Goal: Ask a question: Seek information or help from site administrators or community

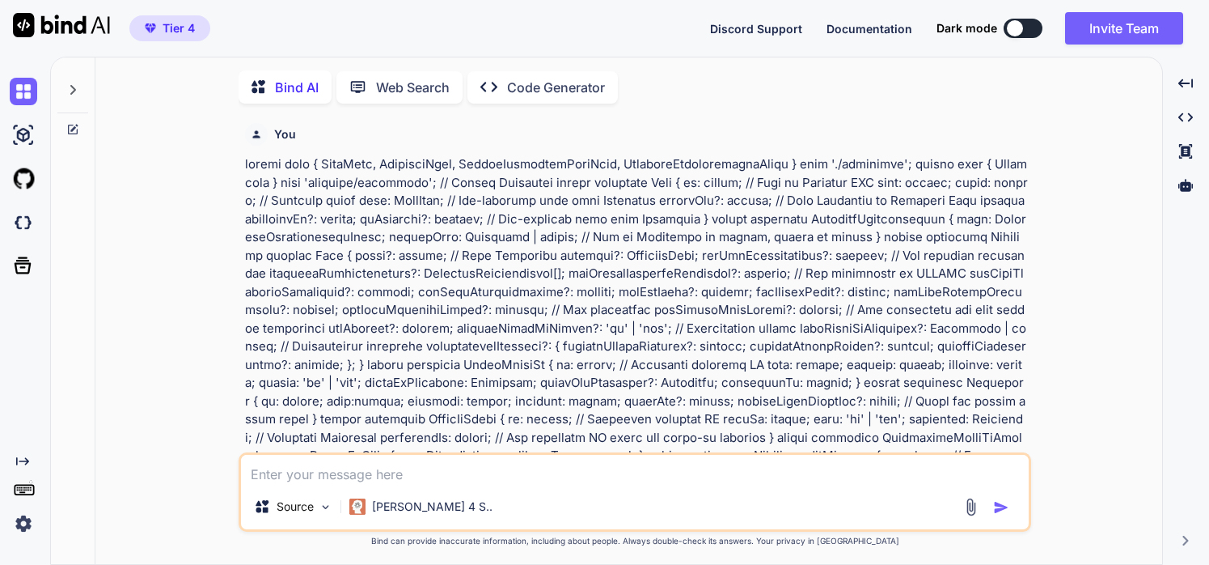
type textarea "x"
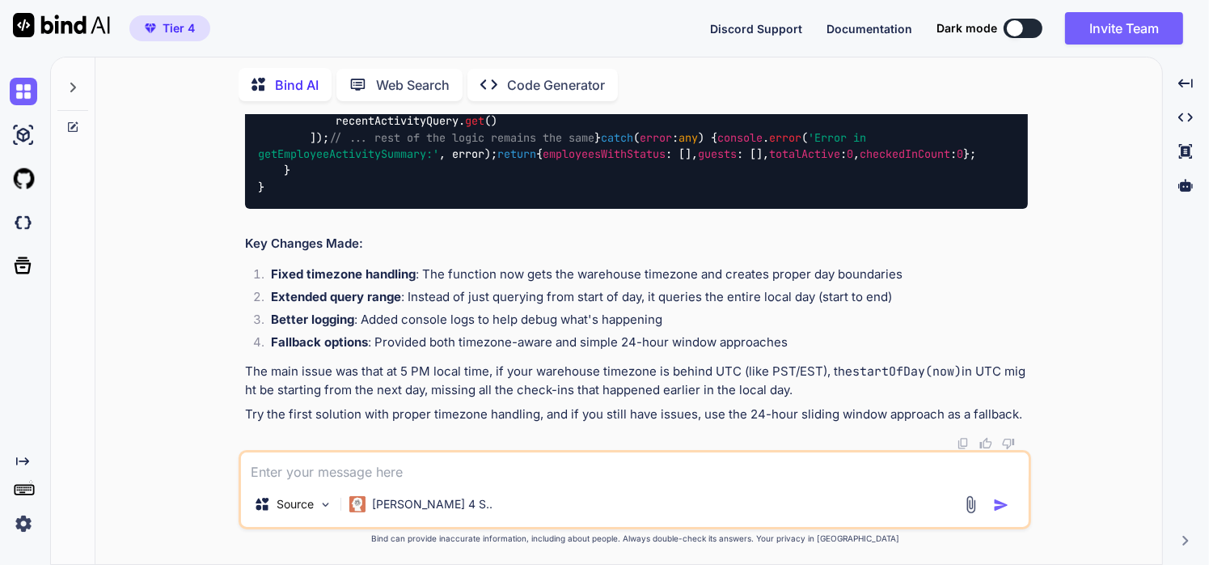
scroll to position [25652, 0]
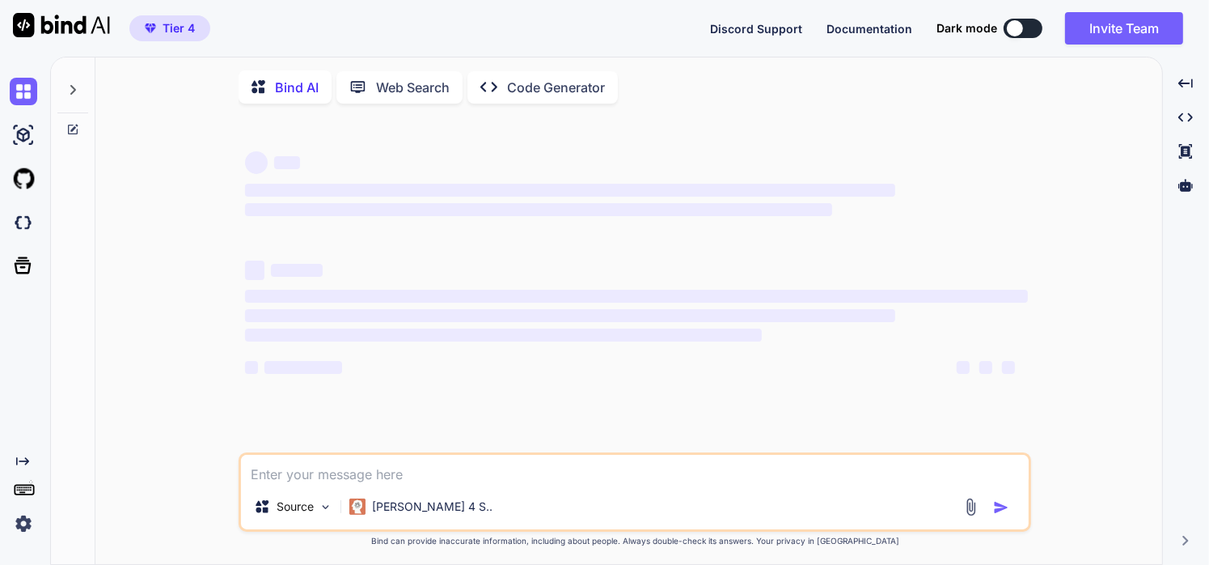
click at [409, 474] on textarea at bounding box center [635, 469] width 788 height 29
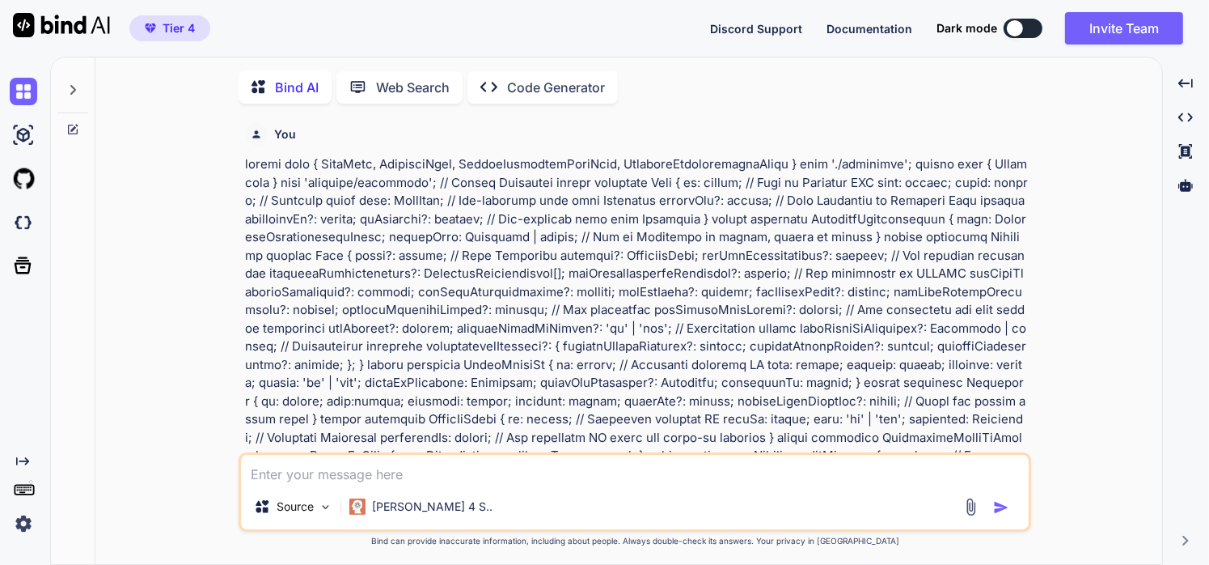
type textarea "x"
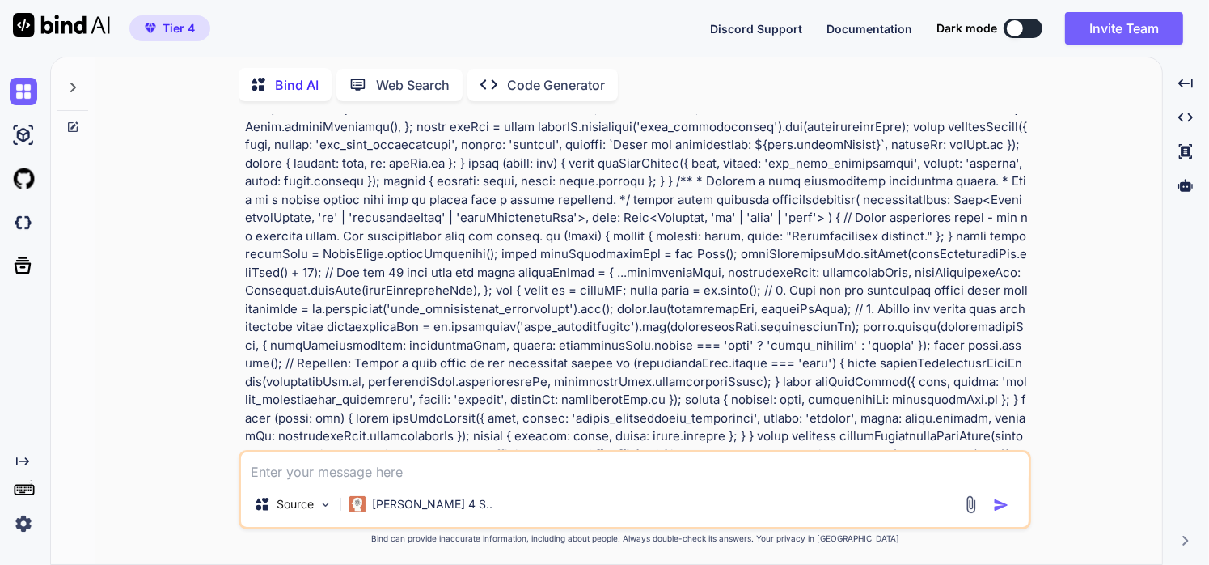
type textarea "ReferenceError: fetchHistory is not defined at HistoryPage (webpack-internal://…"
type textarea "x"
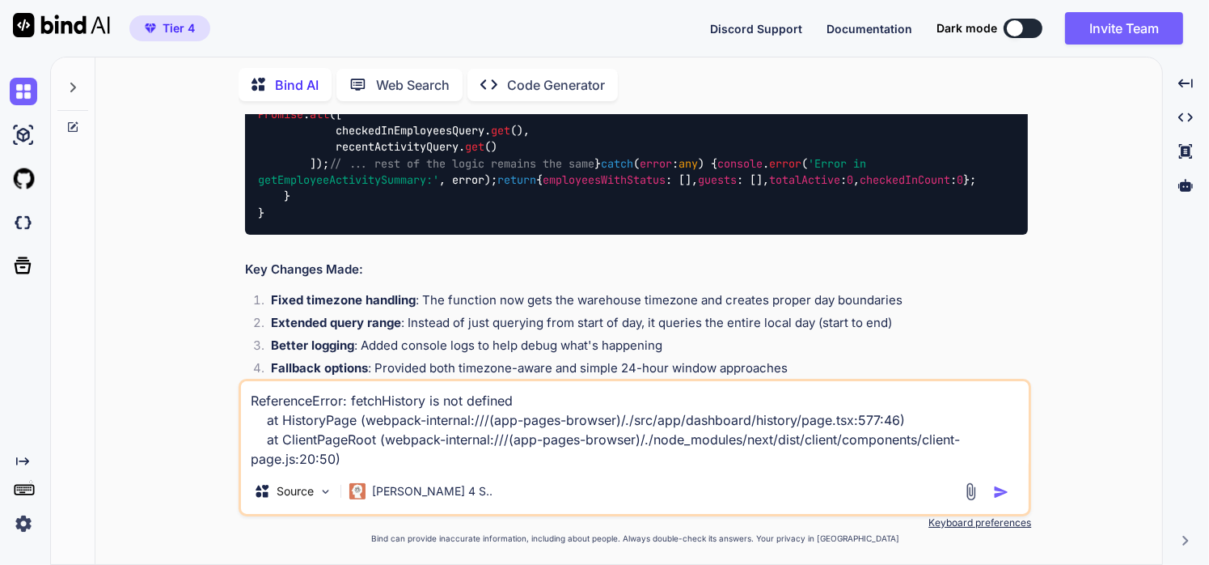
scroll to position [25652, 0]
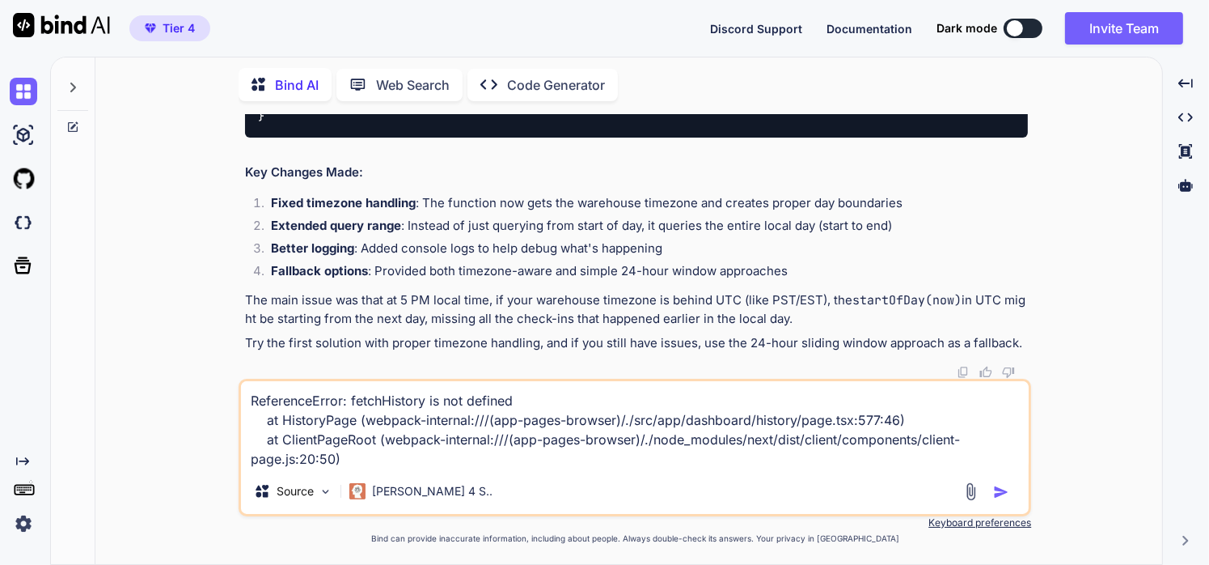
type textarea "ReferenceError: fetchHistory is not defined at HistoryPage (webpack-internal://…"
click at [996, 490] on img "button" at bounding box center [1001, 492] width 16 height 16
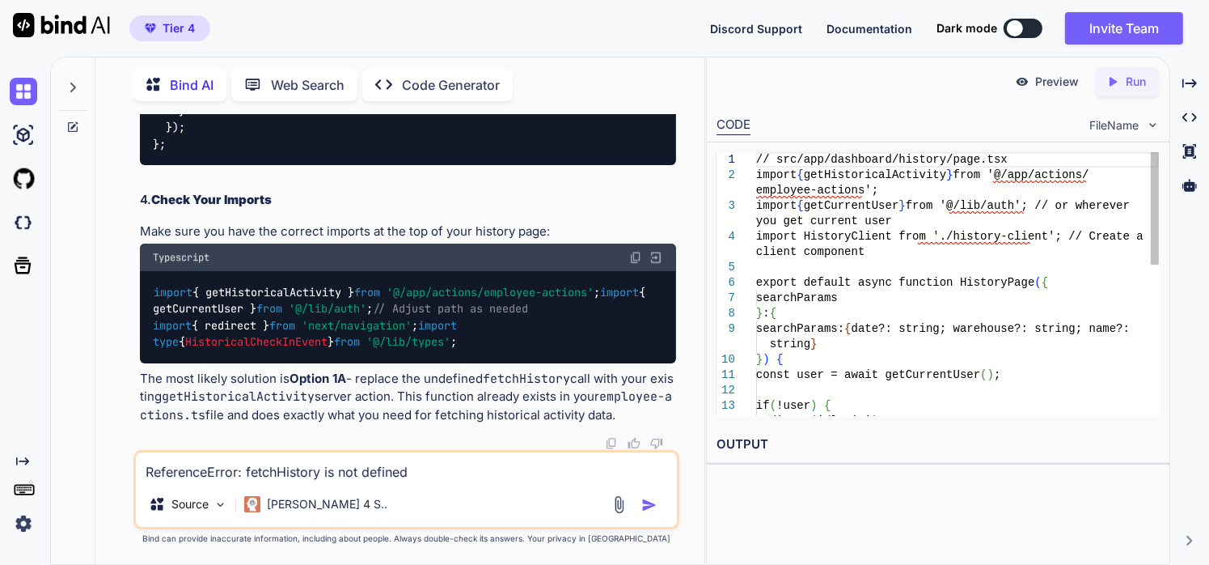
scroll to position [33989, 0]
type textarea "x"
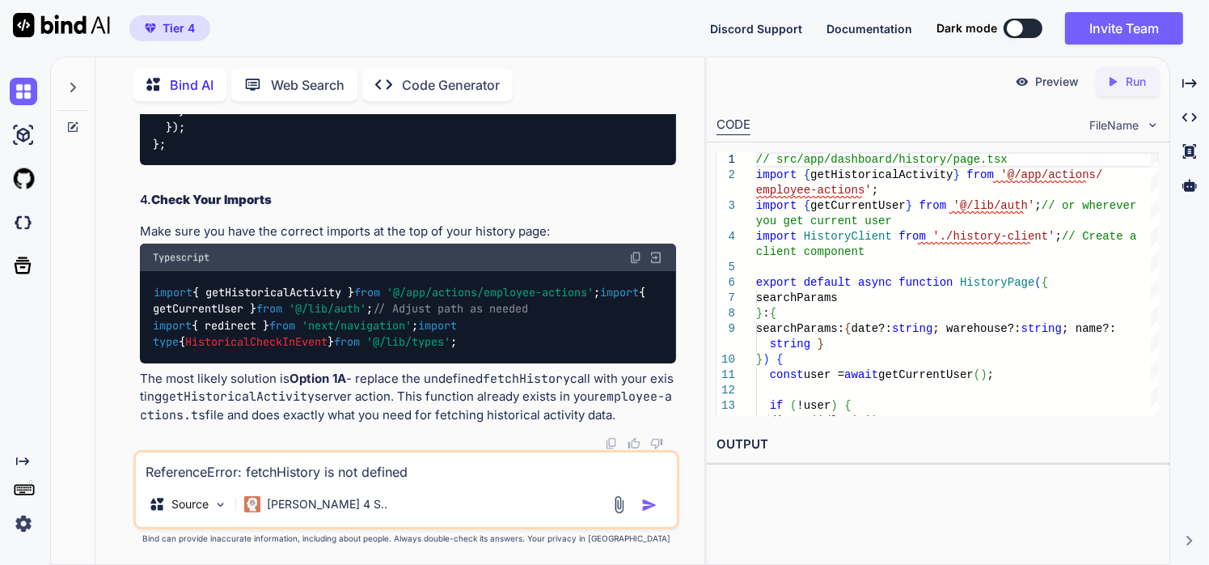
click at [237, 467] on textarea "ReferenceError: fetchHistory is not defined at HistoryPage (webpack-internal://…" at bounding box center [407, 466] width 542 height 29
paste textarea "Error: A database error occurred while fetching history. at getHistoricalActivi…"
type textarea "Error: A database error occurred while fetching history. at getHistoricalActivi…"
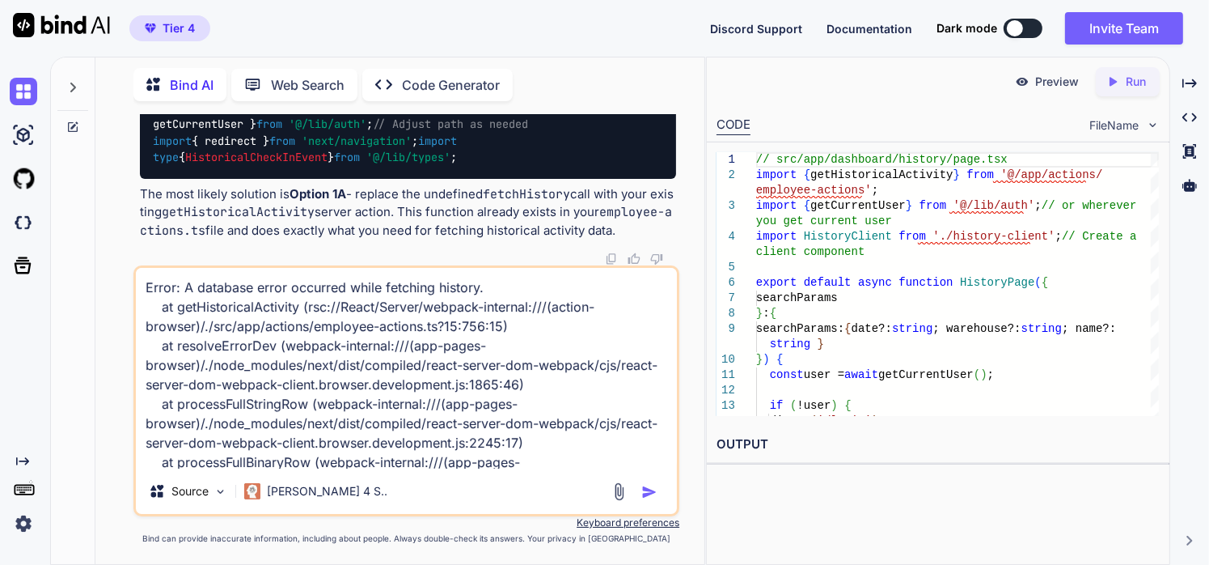
scroll to position [99, 0]
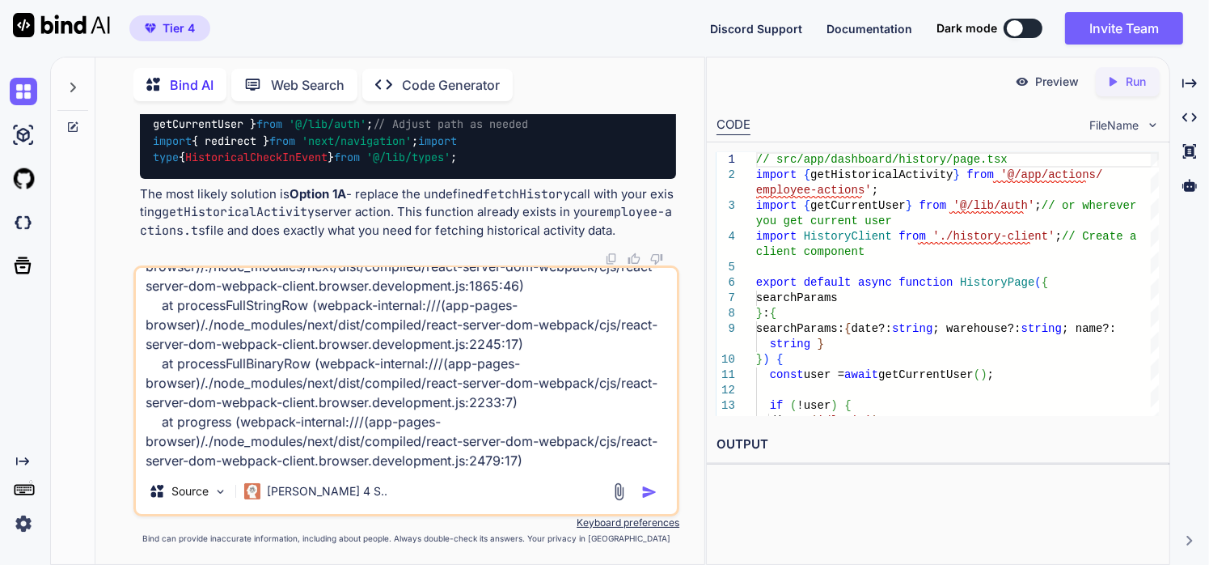
type textarea "x"
type textarea "Error: A database error occurred while fetching history. at getHistoricalActivi…"
click at [644, 494] on img "button" at bounding box center [649, 492] width 16 height 16
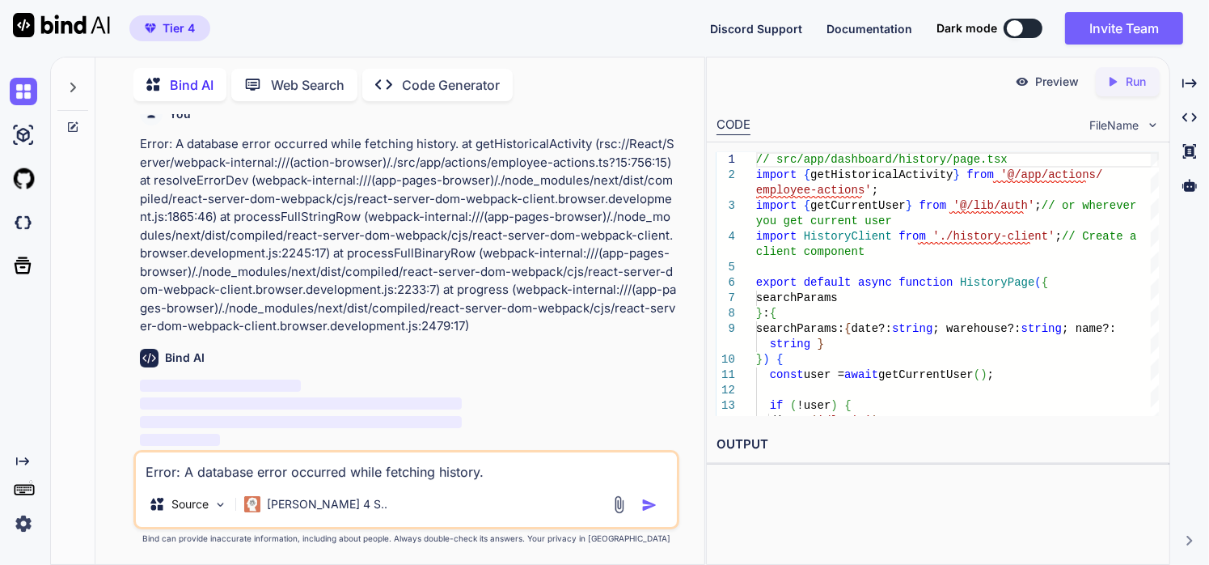
scroll to position [39881, 0]
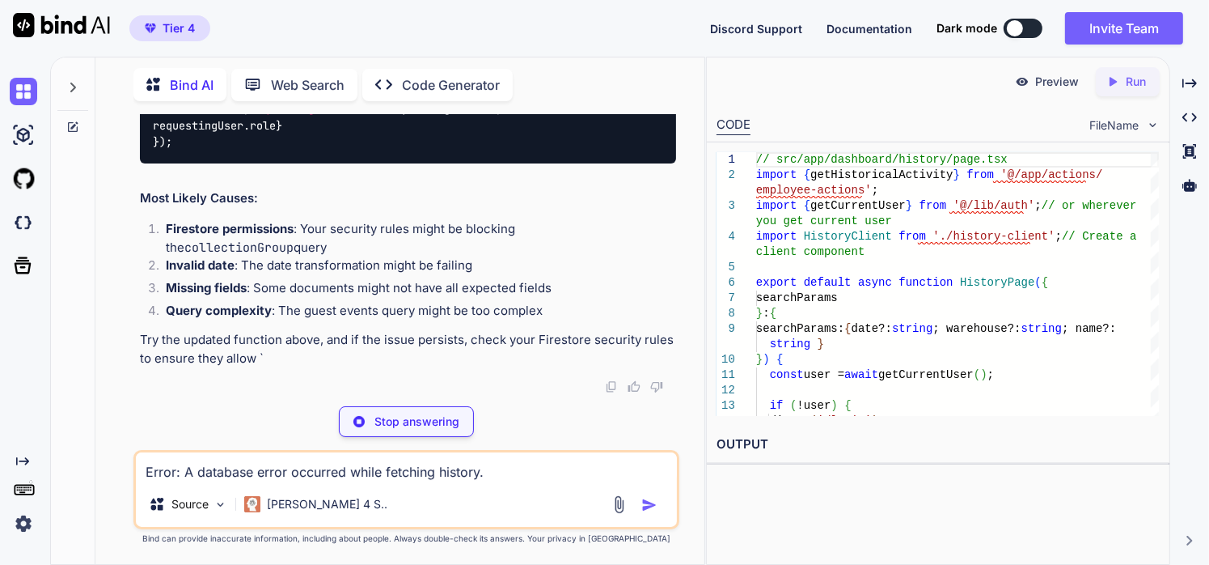
type textarea "x"
type textarea "} else if (error.message.includes('Permission Denied')) { throw error; // Re-th…"
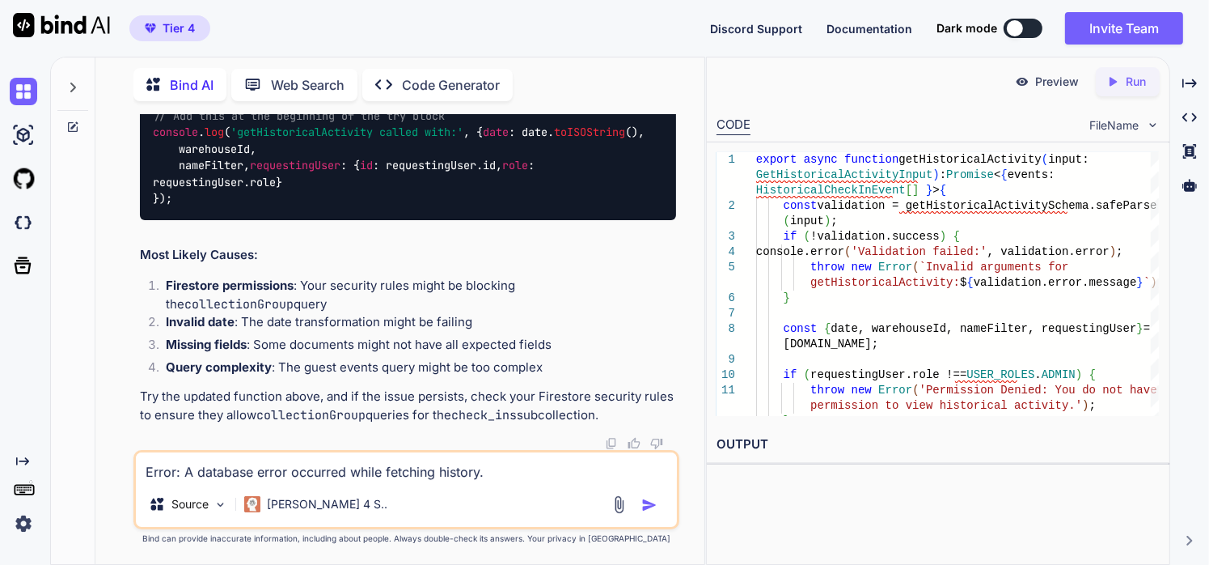
click at [332, 466] on textarea "Error: A database error occurred while fetching history. at getHistoricalActivi…" at bounding box center [407, 466] width 542 height 29
paste textarea "'use server'; import { z } from 'zod'; import admin from '@/lib/firebase-admin'…"
type textarea "'use server'; import { z } from 'zod'; import admin from '@/lib/firebase-admin'…"
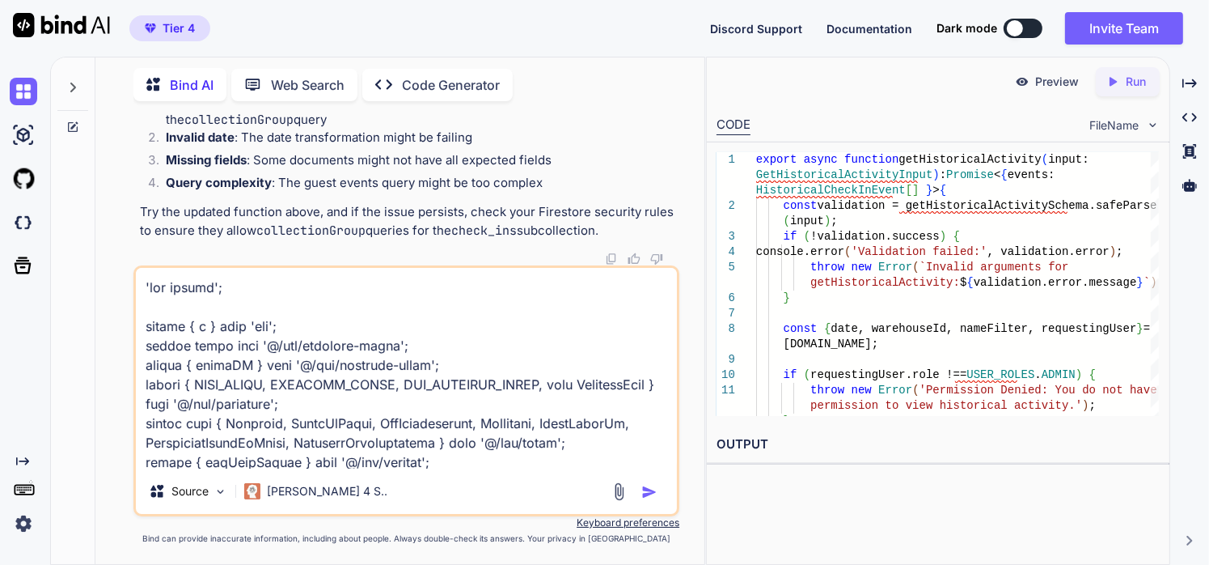
scroll to position [16850, 0]
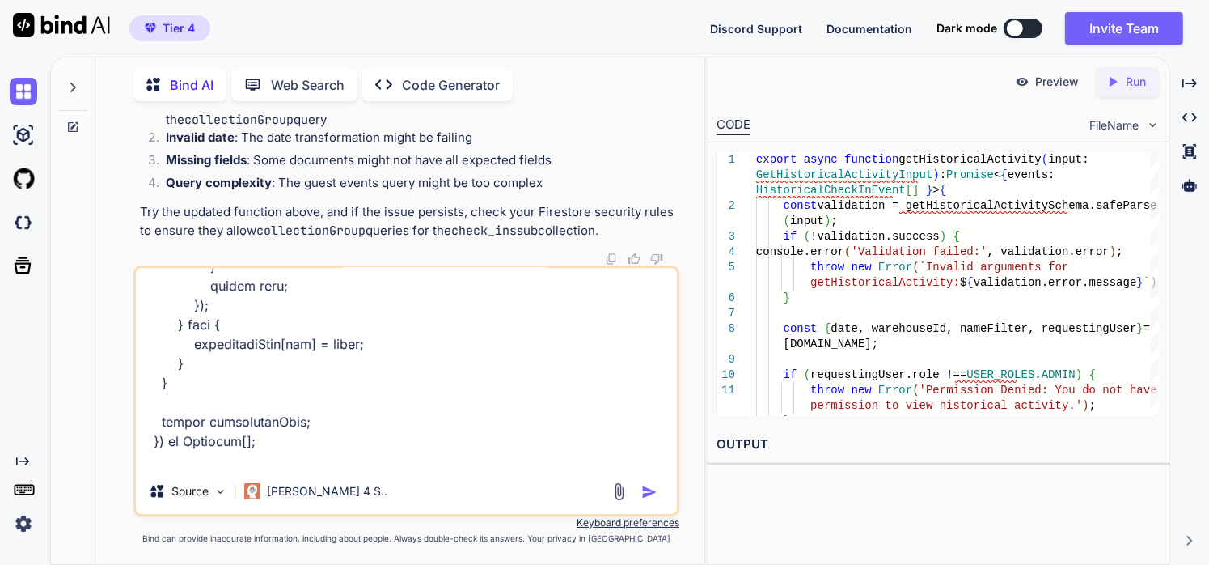
type textarea "x"
type textarea "'use server'; import { z } from 'zod'; import admin from '@/lib/firebase-admin'…"
click at [647, 495] on img "button" at bounding box center [649, 492] width 16 height 16
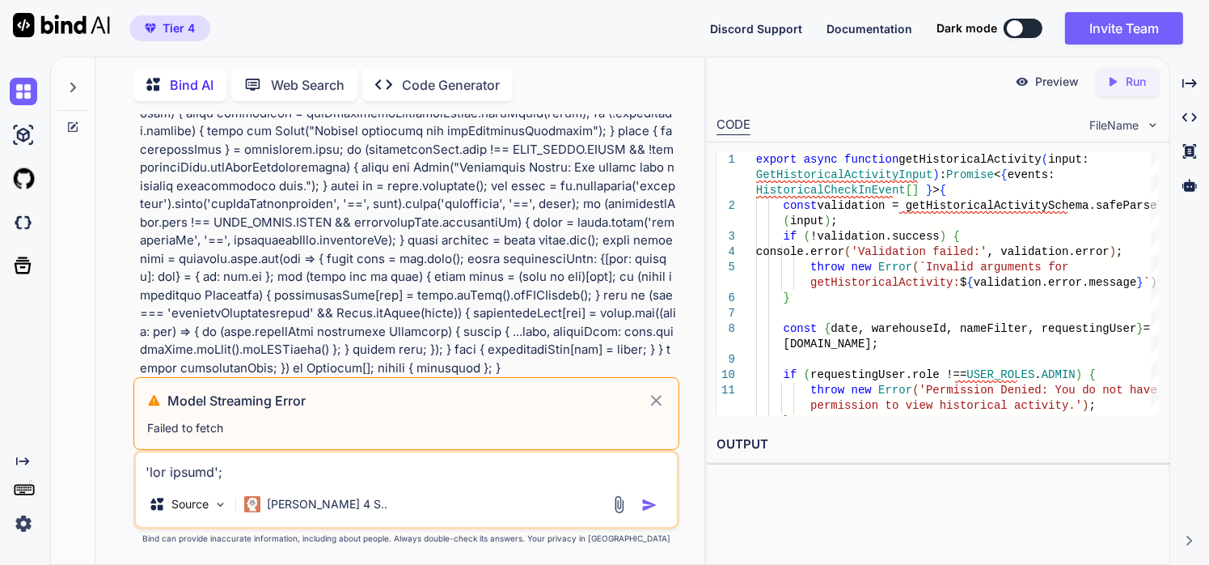
scroll to position [40120, 0]
click at [654, 410] on icon at bounding box center [656, 400] width 19 height 19
type textarea "x"
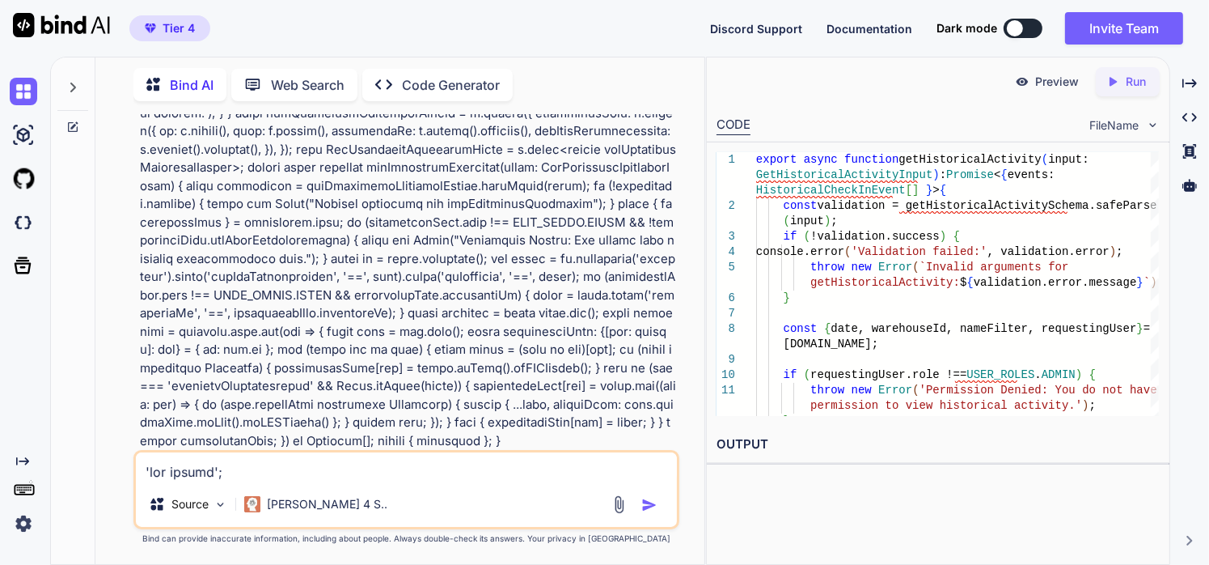
scroll to position [50804, 0]
click at [371, 485] on div "Source Claude 4 S.." at bounding box center [406, 489] width 547 height 79
click at [369, 469] on textarea at bounding box center [407, 466] width 542 height 29
paste textarea "'use server'; import { z } from 'zod'; import admin from '@/lib/firebase-admin'…"
type textarea "'use server'; import { z } from 'zod'; import admin from '@/lib/firebase-admin'…"
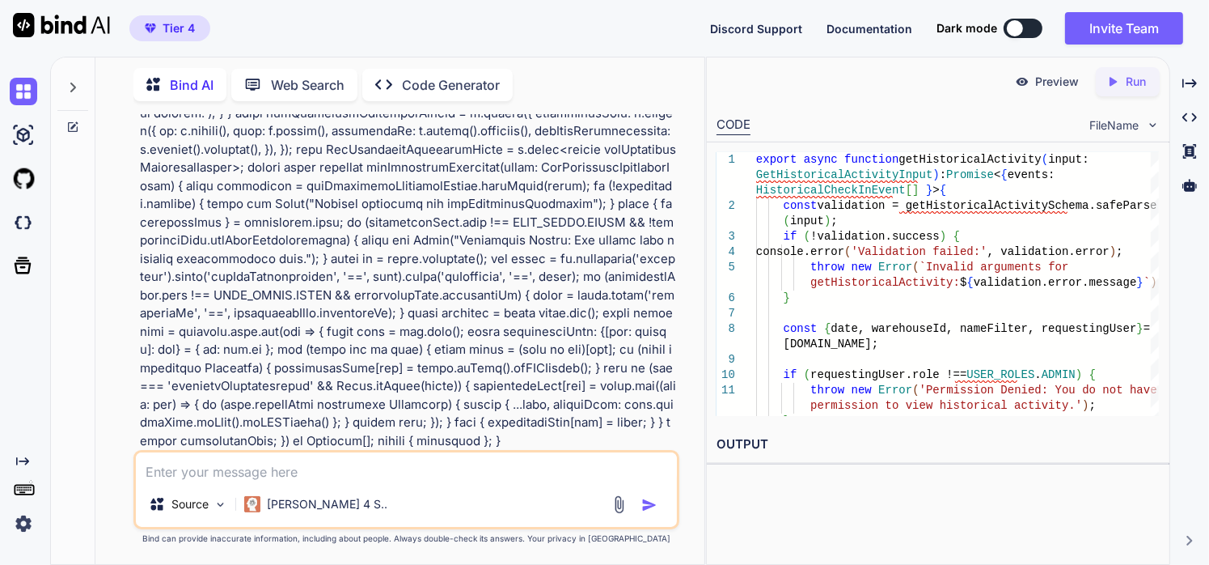
type textarea "x"
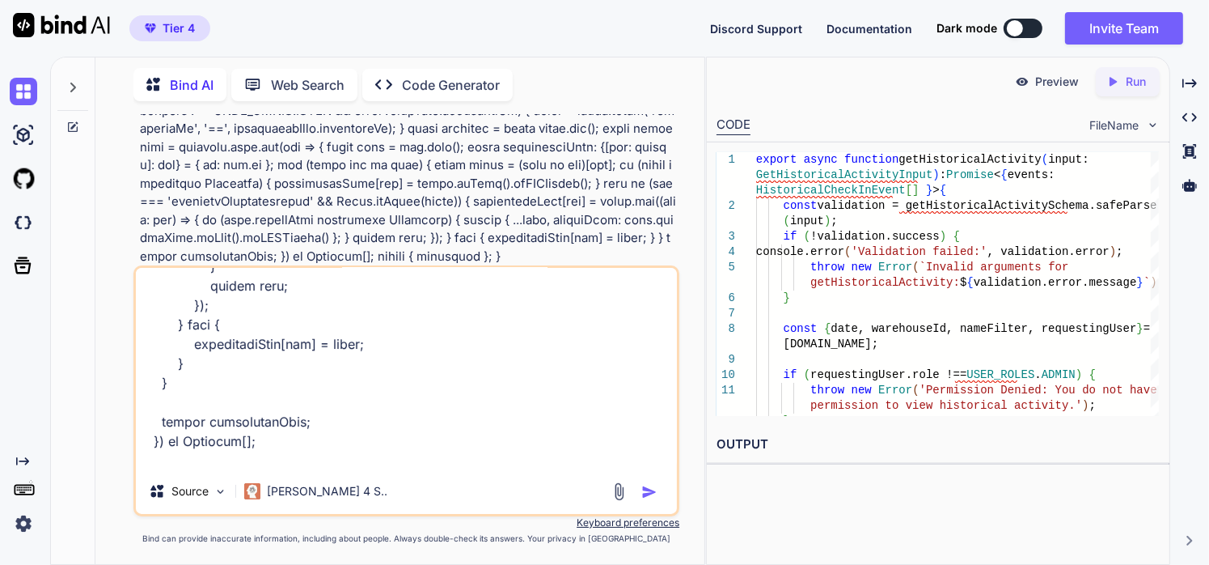
type textarea "'use server'; import { z } from 'zod'; import admin from '@/lib/firebase-admin'…"
click at [648, 495] on img "button" at bounding box center [649, 492] width 16 height 16
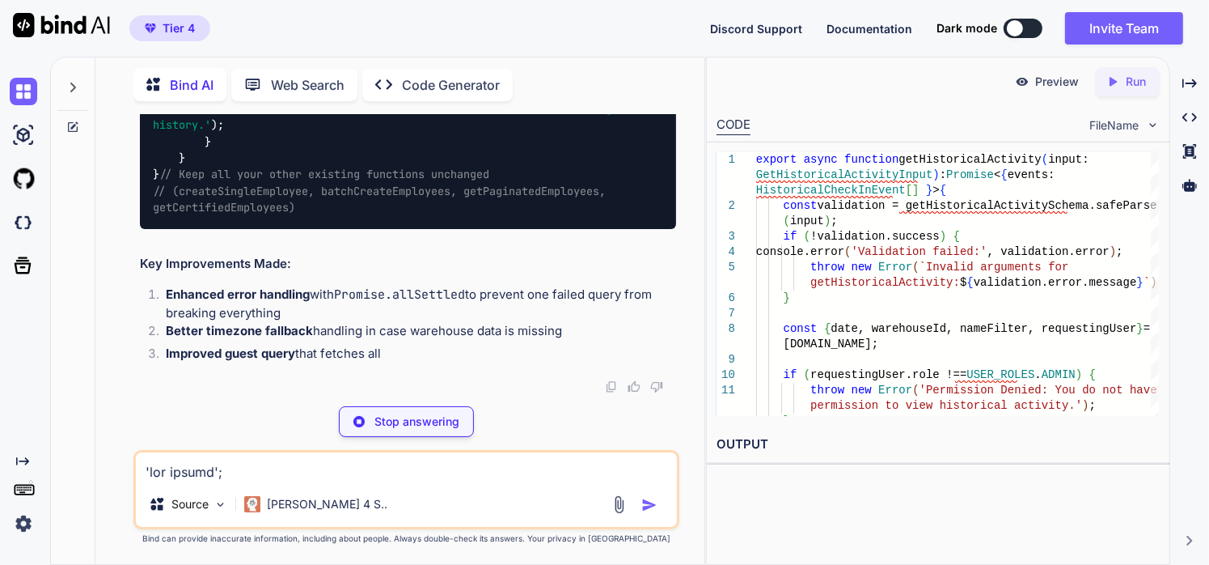
scroll to position [56475, 0]
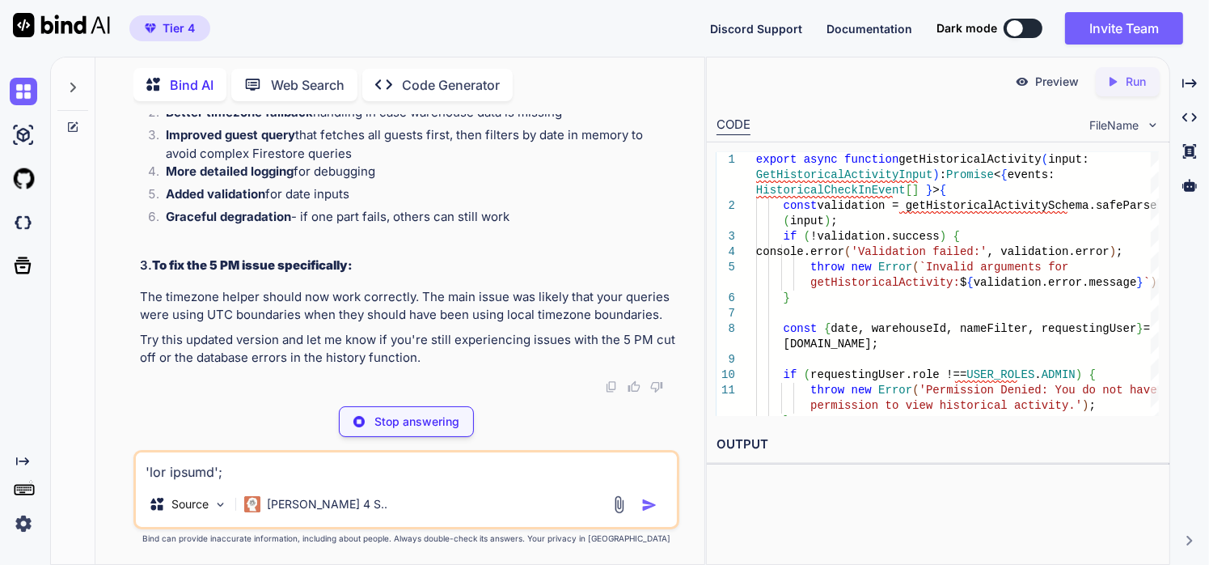
type textarea "x"
type textarea "} } } // Keep all your other existing functions unchanged // (createSingleEmplo…"
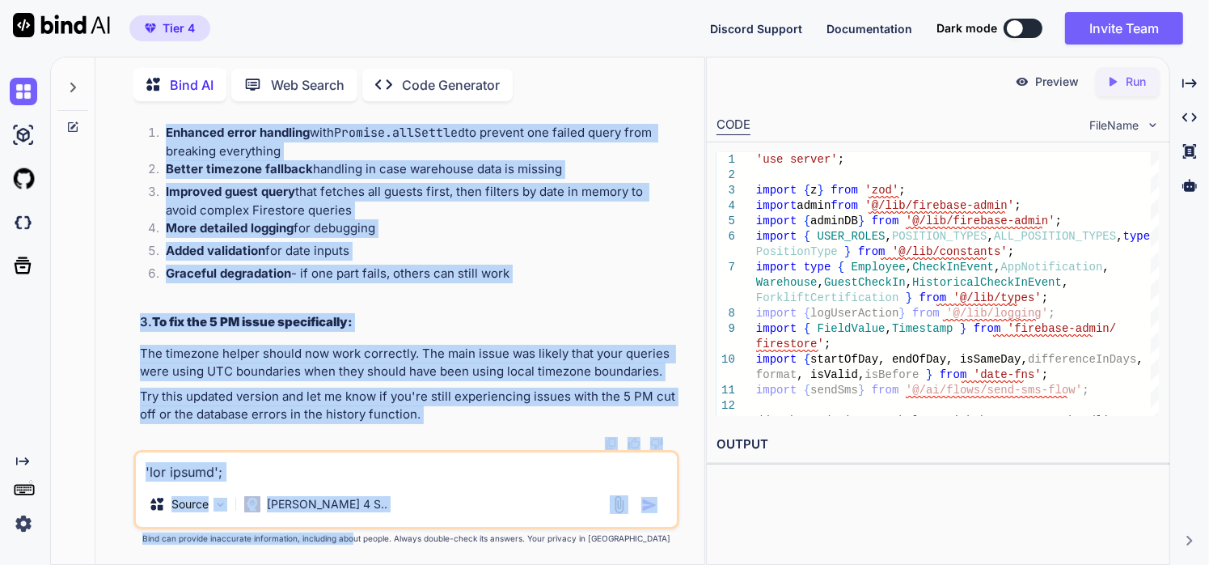
scroll to position [65998, 0]
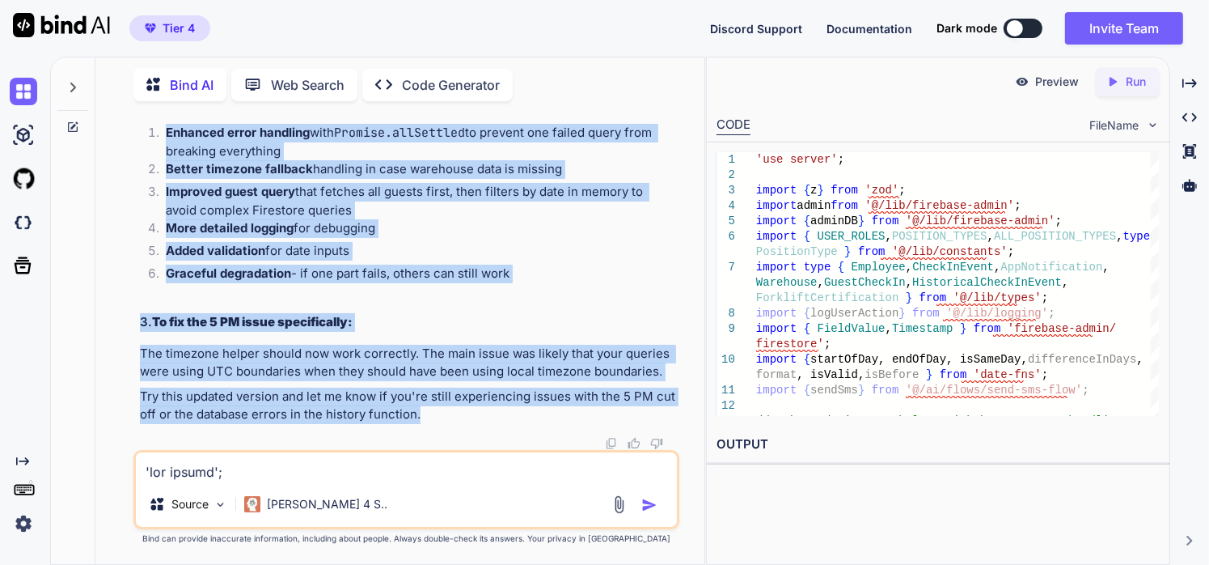
drag, startPoint x: 141, startPoint y: 191, endPoint x: 431, endPoint y: 418, distance: 368.7
copy div "Looking at your employee actions file, I can see it's well-structured but there…"
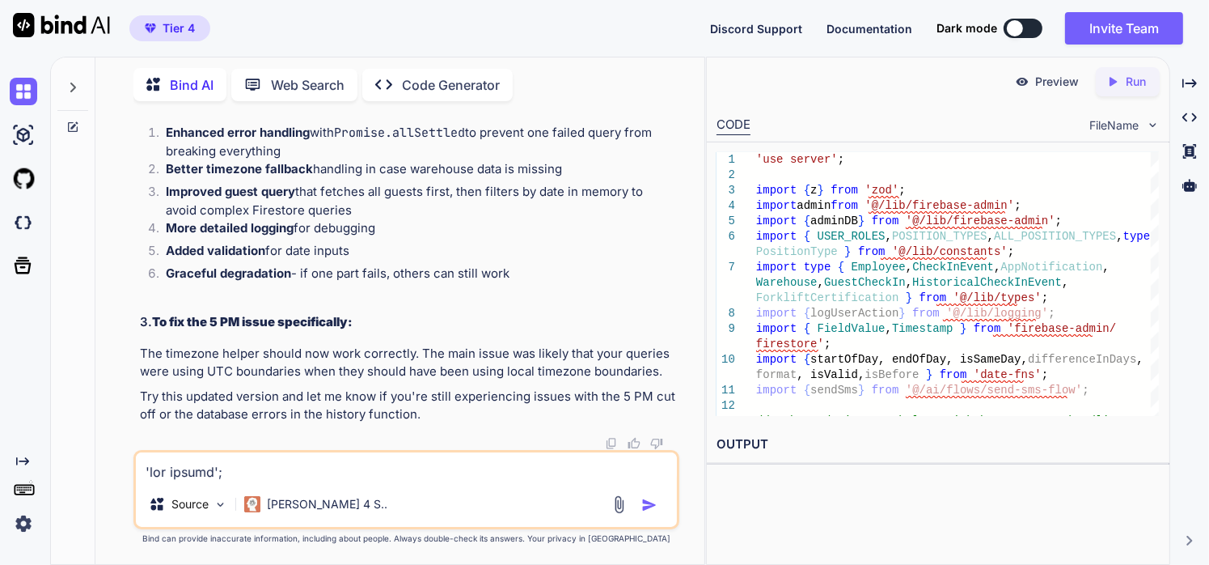
click at [308, 476] on textarea at bounding box center [407, 466] width 542 height 29
type textarea "i"
type textarea "x"
type textarea "i"
type textarea "x"
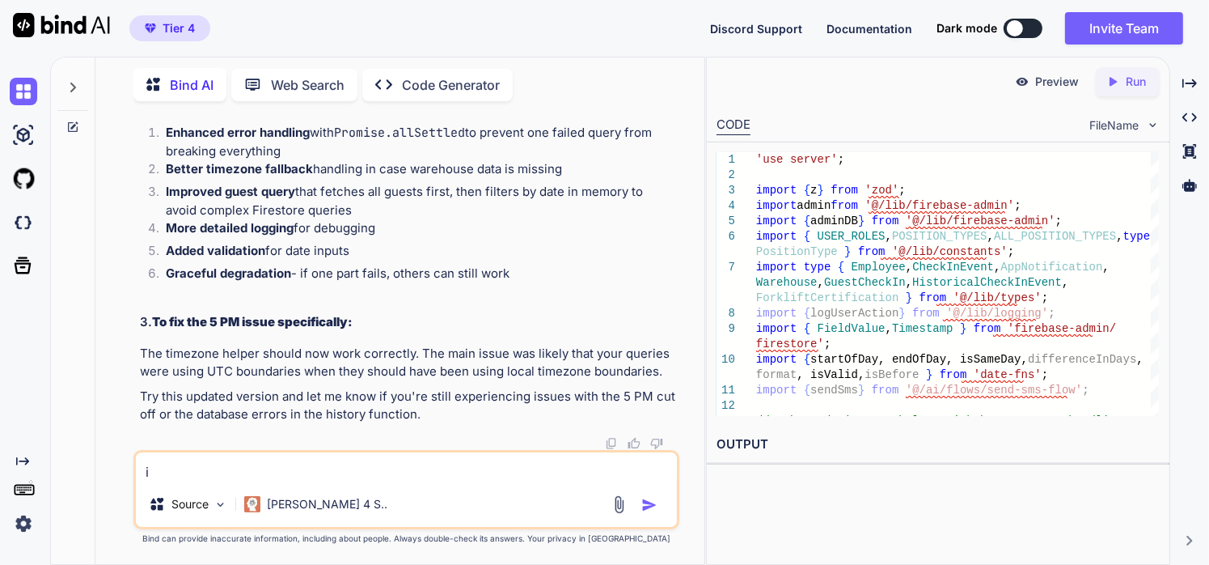
type textarea "i w"
type textarea "x"
type textarea "i wa"
type textarea "x"
type textarea "i wan"
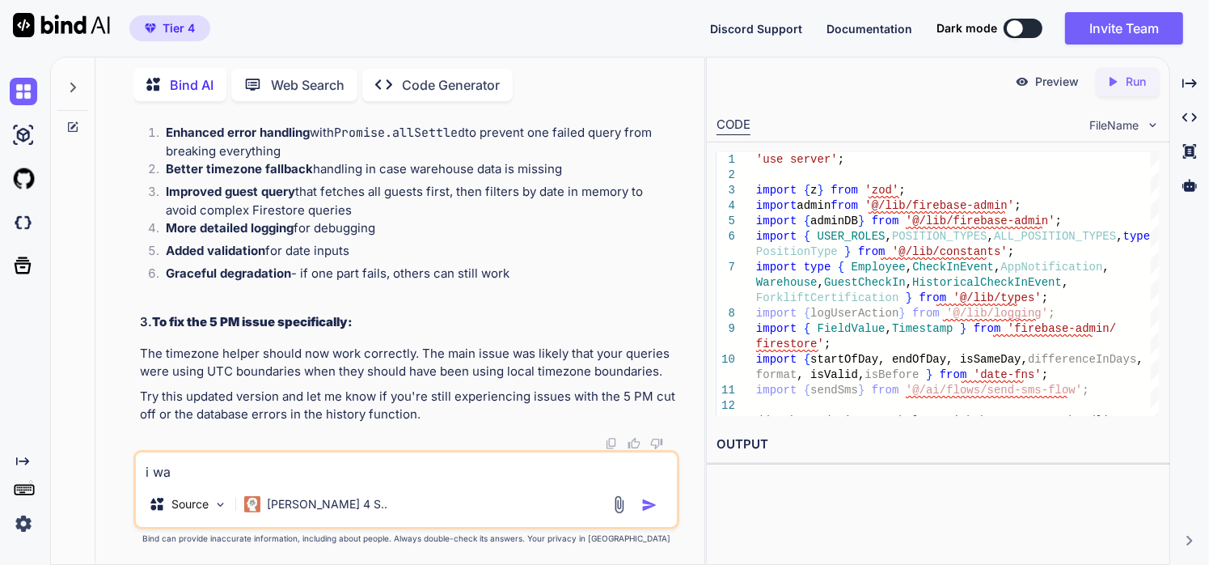
type textarea "x"
type textarea "i want"
type textarea "x"
type textarea "i want"
type textarea "x"
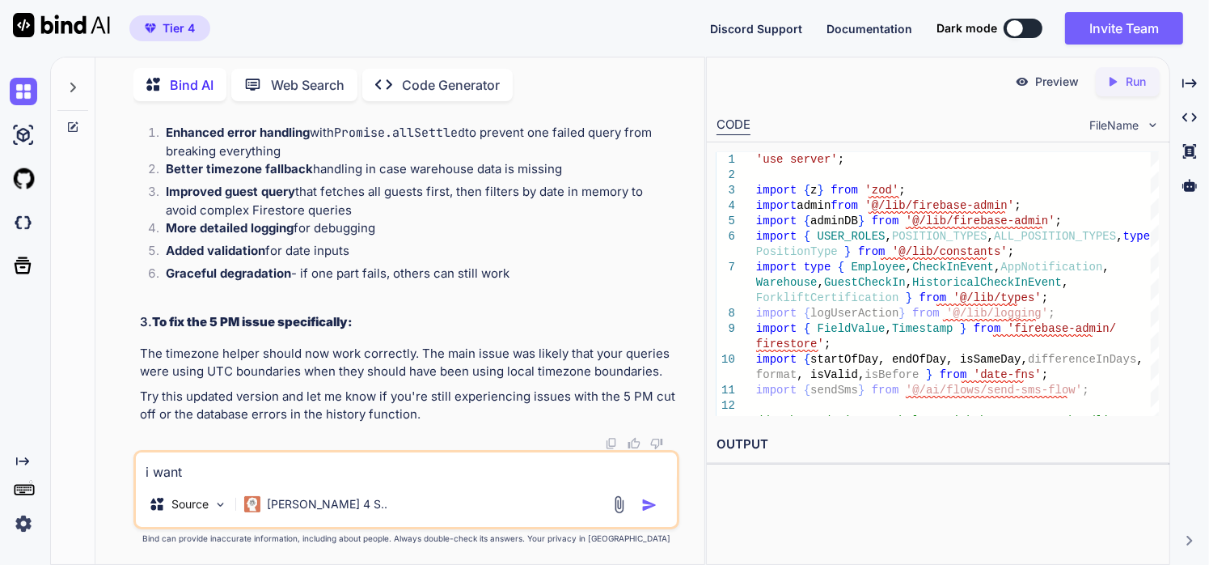
type textarea "i want t"
type textarea "x"
type textarea "i want to"
type textarea "x"
type textarea "i want to"
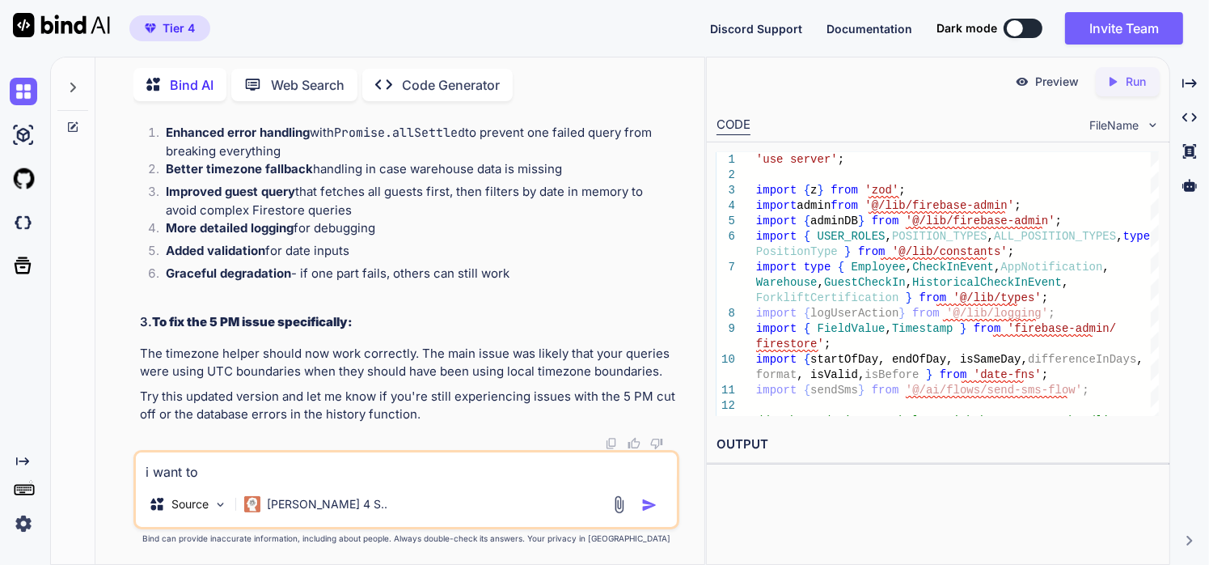
type textarea "x"
type textarea "i want to r"
type textarea "x"
type textarea "i want to re"
type textarea "x"
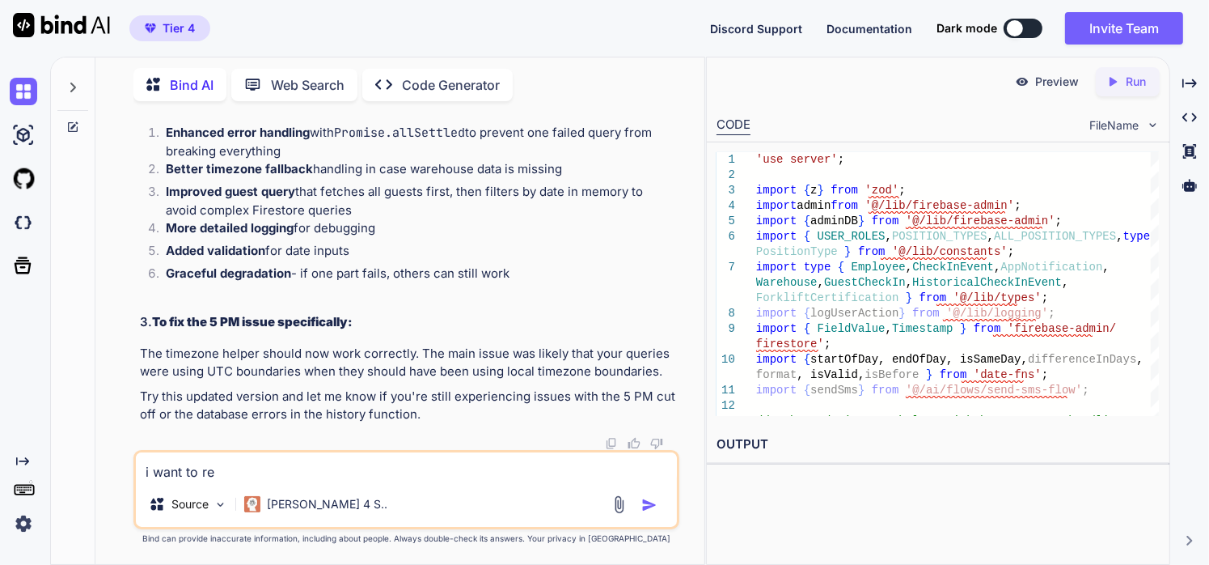
type textarea "i want to rem"
type textarea "x"
type textarea "i want to remo"
type textarea "x"
type textarea "i want to remov"
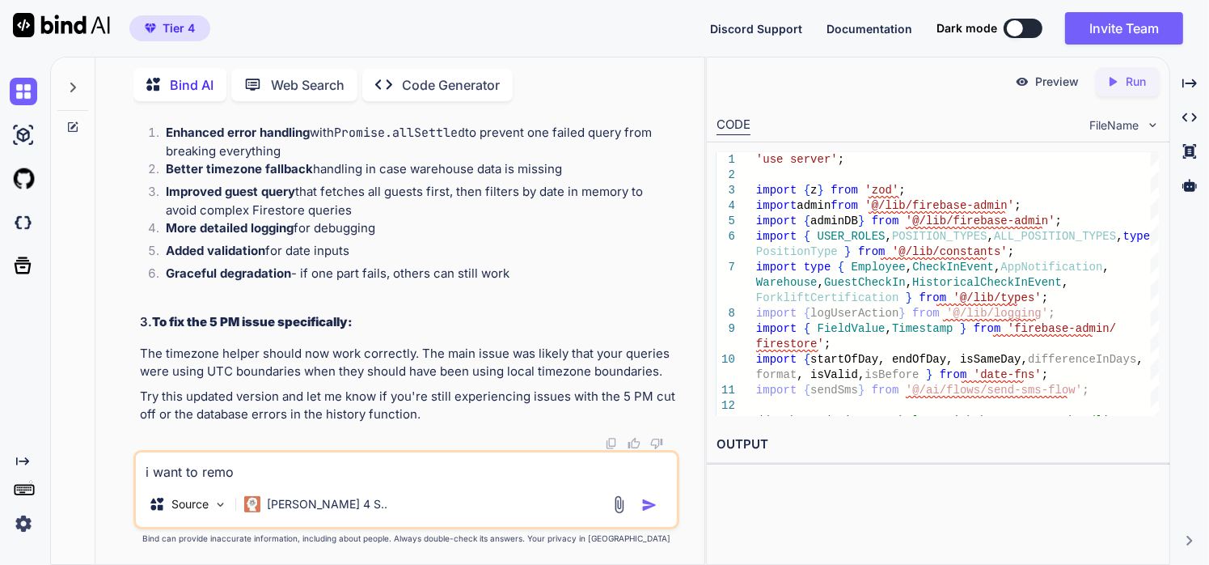
type textarea "x"
type textarea "i want to remove"
type textarea "x"
type textarea "i want to remove"
type textarea "x"
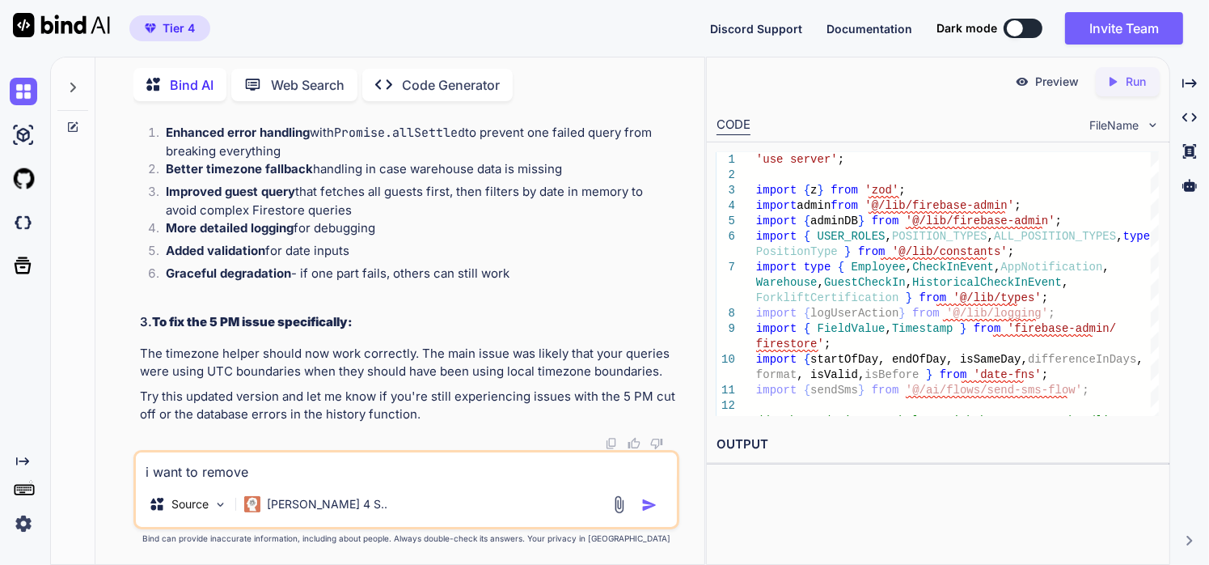
type textarea "i want to remove t"
type textarea "x"
type textarea "i want to remove th"
type textarea "x"
type textarea "i want to remove the"
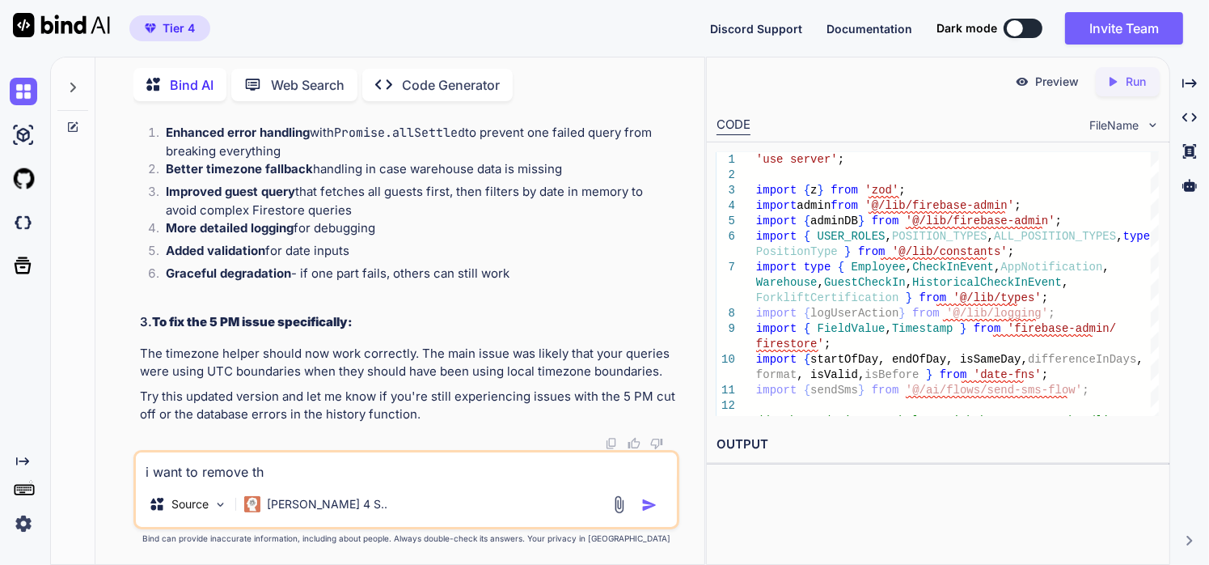
type textarea "x"
type textarea "i want to remove the"
type textarea "x"
type textarea "i want to remove the i"
type textarea "x"
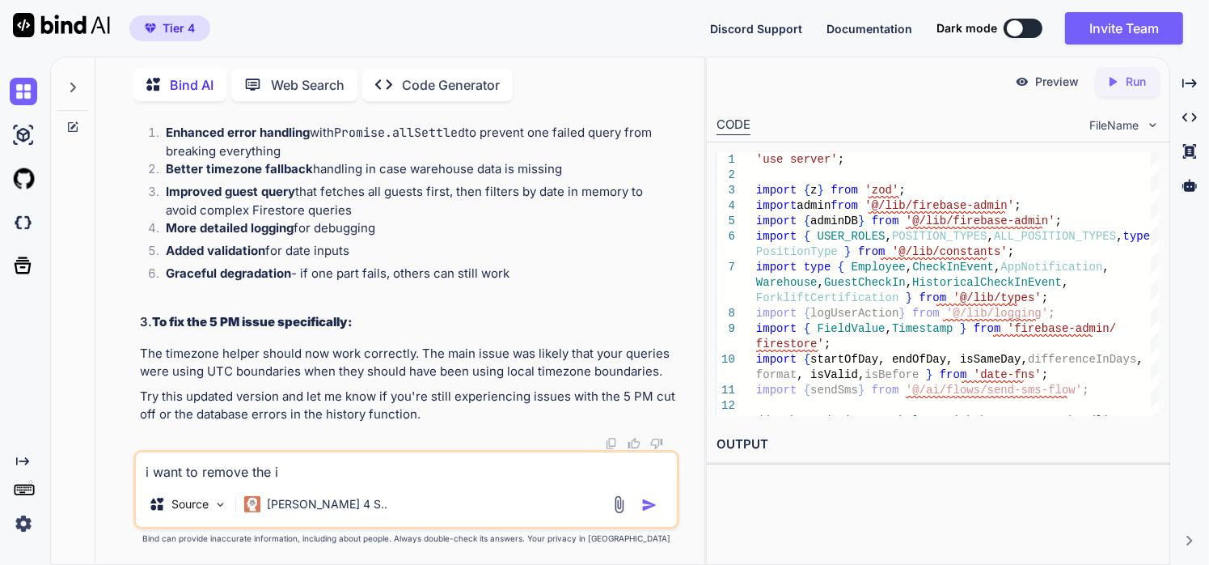
type textarea "i want to remove the ic"
type textarea "x"
type textarea "i want to remove the ico"
type textarea "x"
type textarea "i want to remove the icon"
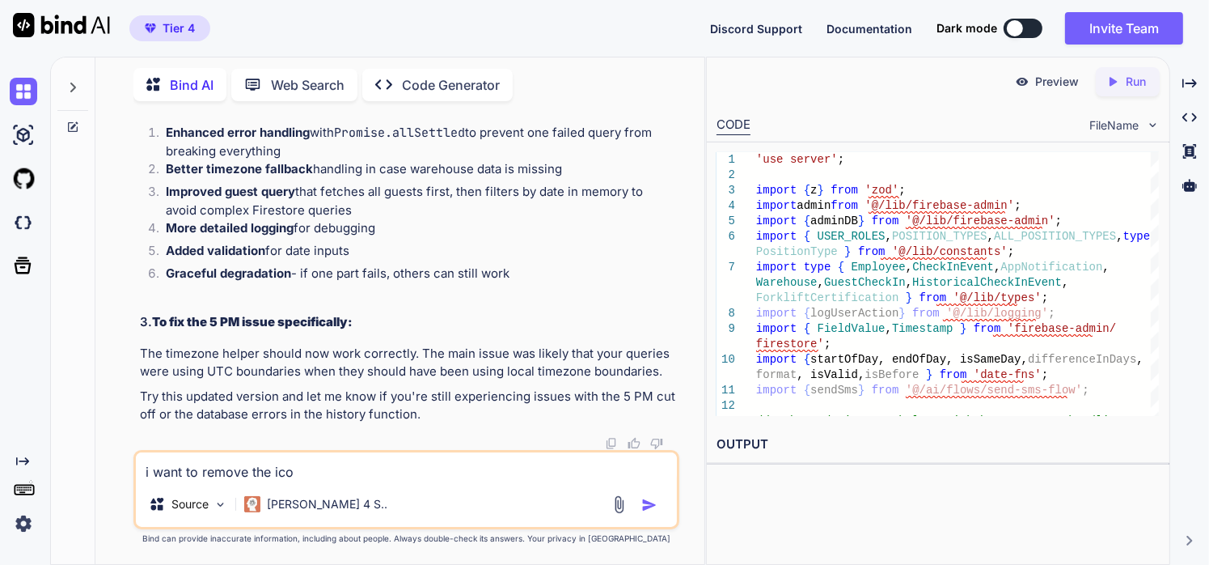
type textarea "x"
type textarea "i want to remove the icon"
type textarea "x"
type textarea "i want to remove the cicon"
type textarea "x"
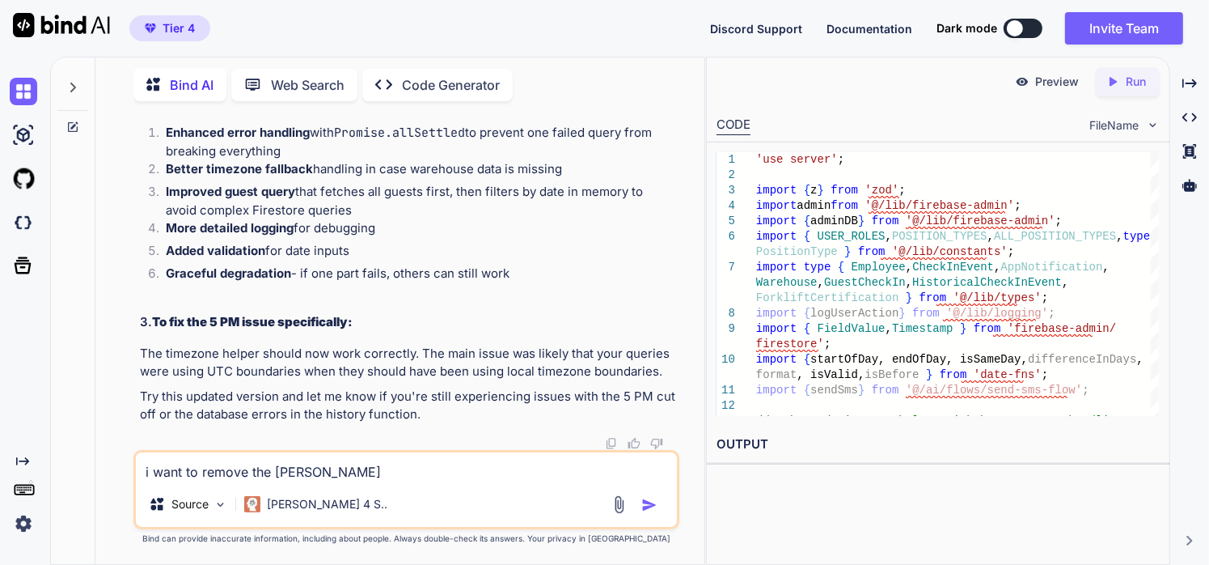
type textarea "i want to remove the chicon"
type textarea "x"
type textarea "i want to remove the cheicon"
type textarea "x"
type textarea "i want to remove the checicon"
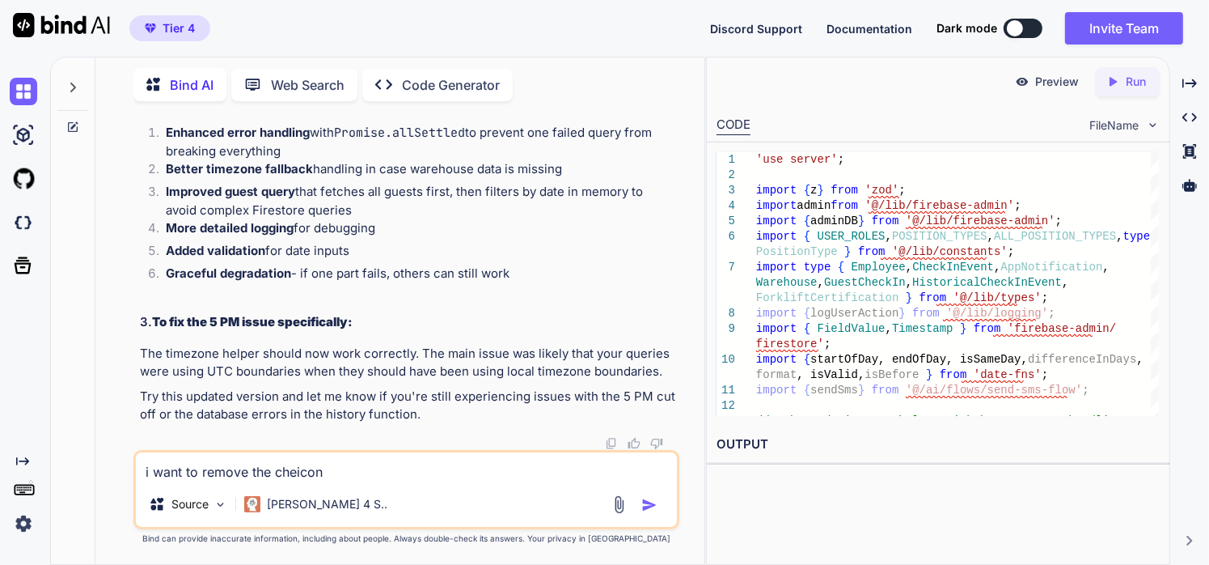
type textarea "x"
type textarea "i want to remove the checkicon"
type textarea "x"
type textarea "i want to remove the check icon"
type textarea "x"
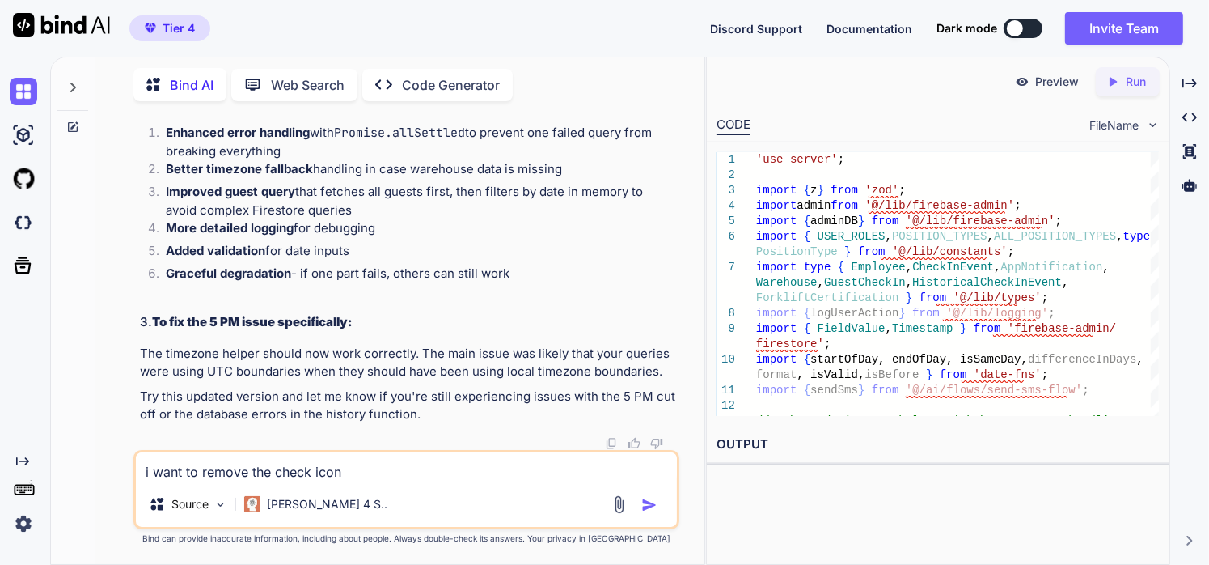
type textarea "i want to remove the check icon f"
type textarea "x"
type textarea "i want to remove the check icon fr"
type textarea "x"
type textarea "i want to remove the check icon fro"
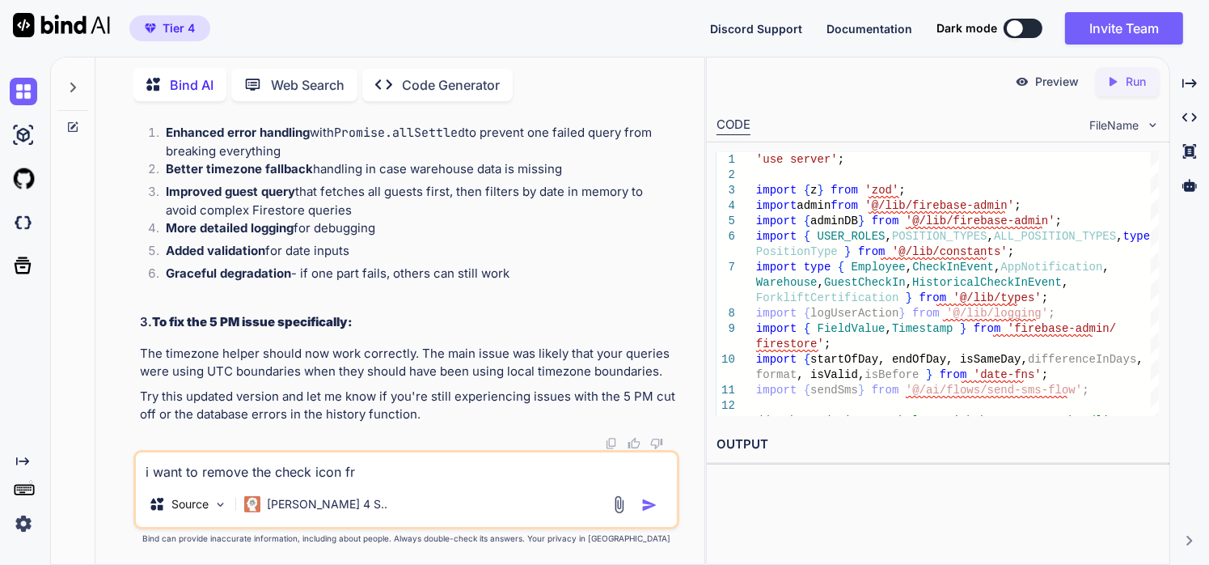
type textarea "x"
type textarea "i want to remove the check icon from"
type textarea "x"
type textarea "i want to remove the check icon from"
type textarea "x"
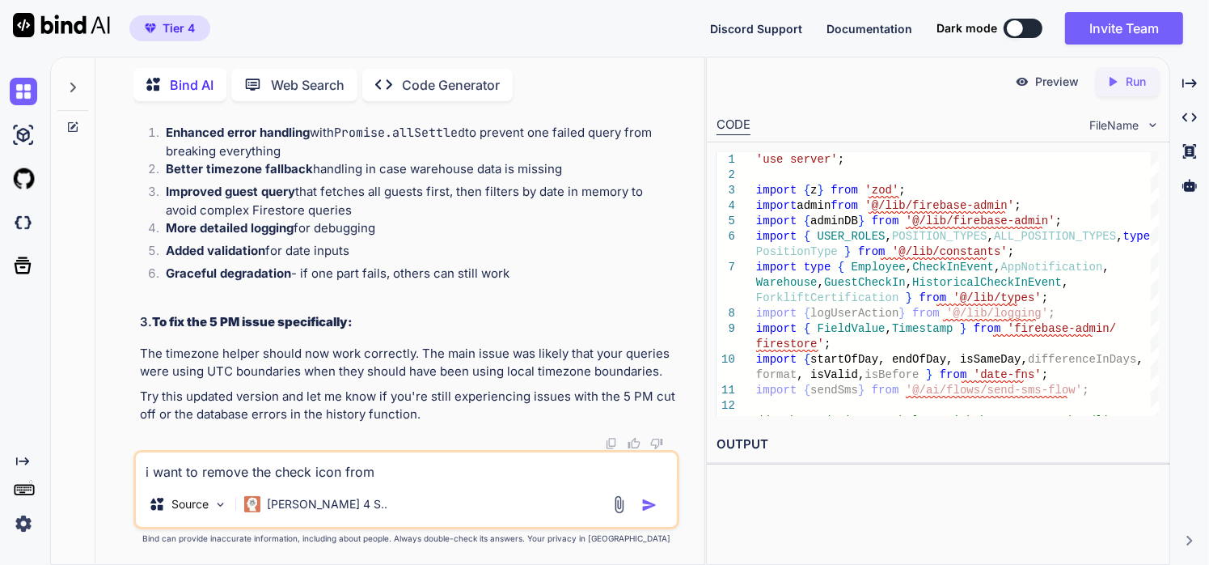
type textarea "i want to remove the check icon from t"
type textarea "x"
type textarea "i want to remove the check icon from th"
type textarea "x"
type textarea "i want to remove the check icon from the"
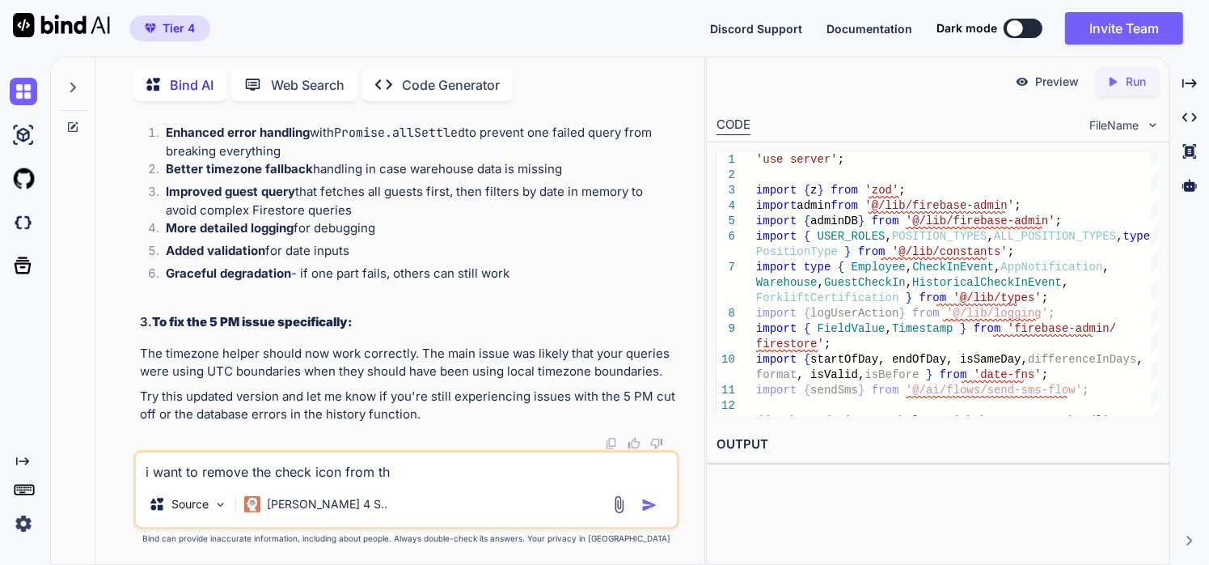
type textarea "x"
type textarea "i want to remove the check icon from the"
type textarea "x"
type textarea "i want to remove the check icon from the m"
type textarea "x"
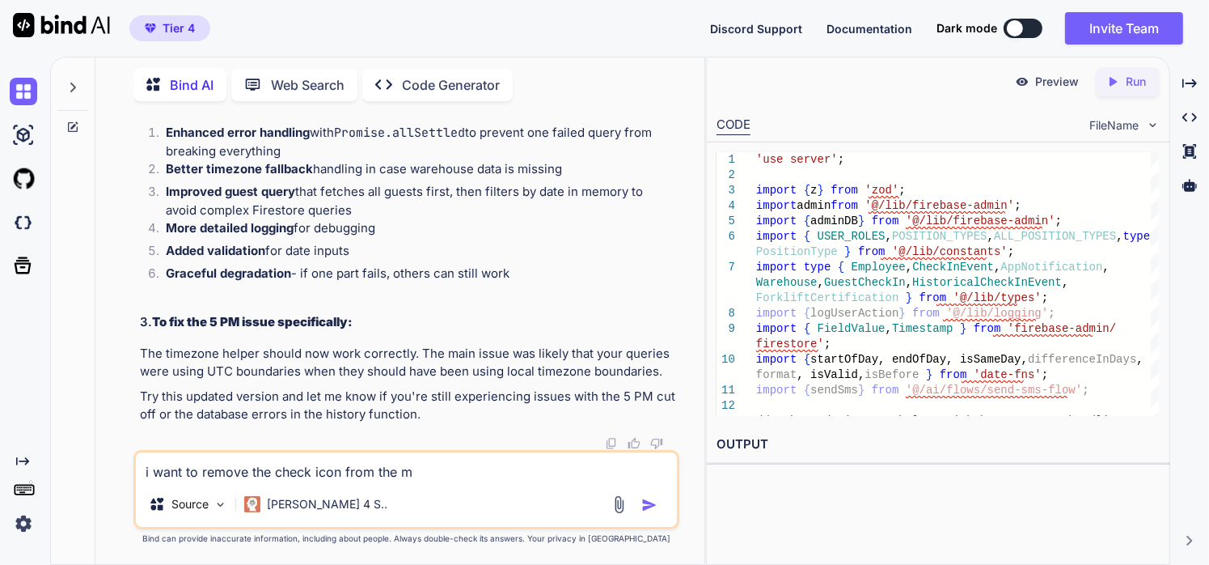
type textarea "i want to remove the check icon from the ma"
type textarea "x"
type textarea "i want to remove the check icon from the mar"
type textarea "x"
type textarea "i want to remove the check icon from the mark"
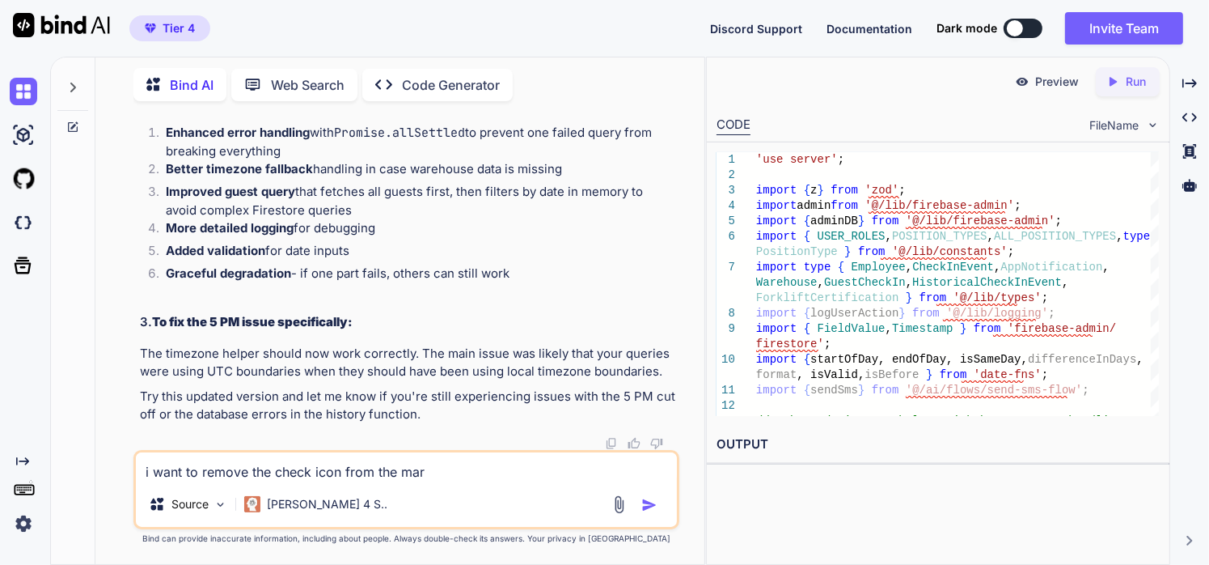
type textarea "x"
type textarea "i want to remove the check icon from the mark"
type textarea "x"
type textarea "i want to remove the check icon from the mark s"
type textarea "x"
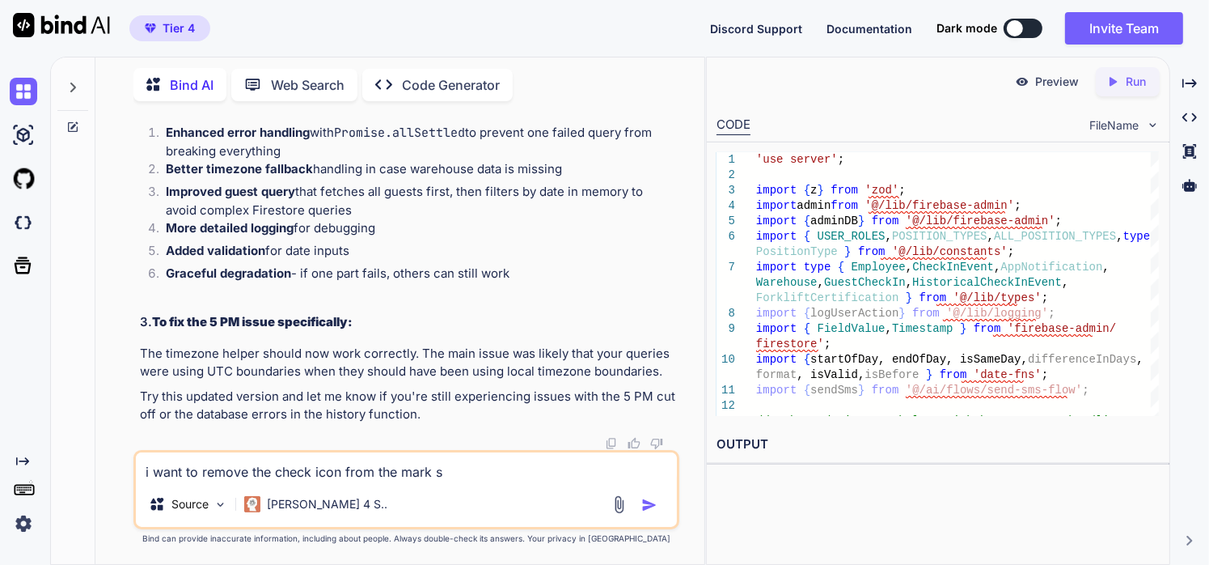
type textarea "i want to remove the check icon from the mark sa"
type textarea "x"
type textarea "i want to remove the check icon from the mark saf"
type textarea "x"
type textarea "i want to remove the check icon from the mark safe"
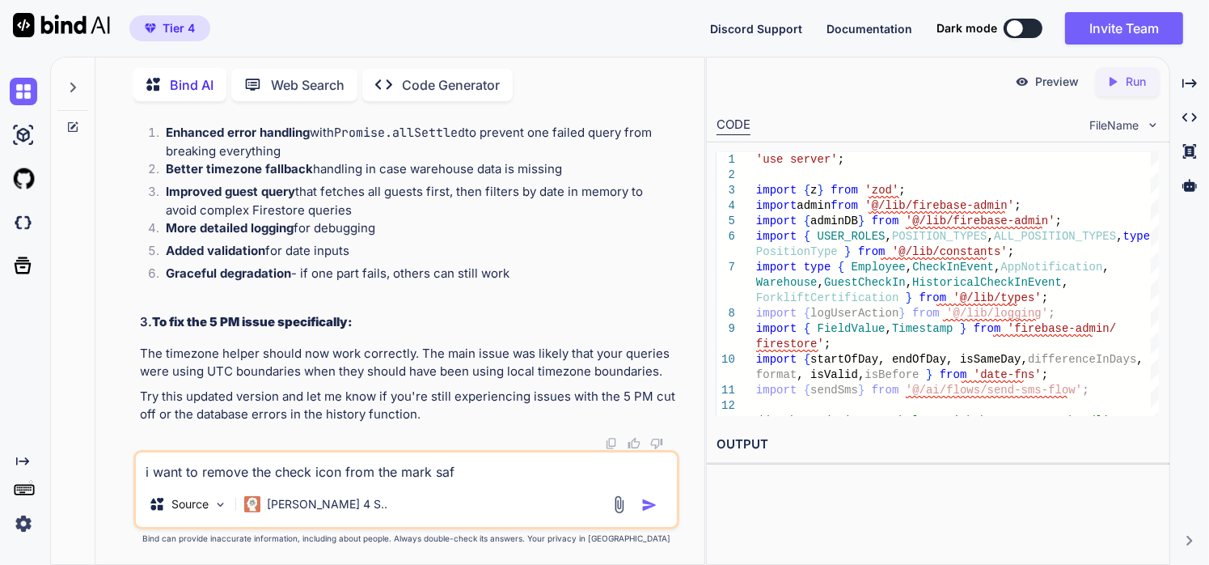
type textarea "x"
type textarea "i want to remove the check icon from the mark safe"
type textarea "x"
type textarea "i want to remove the check icon from the mark safe b"
type textarea "x"
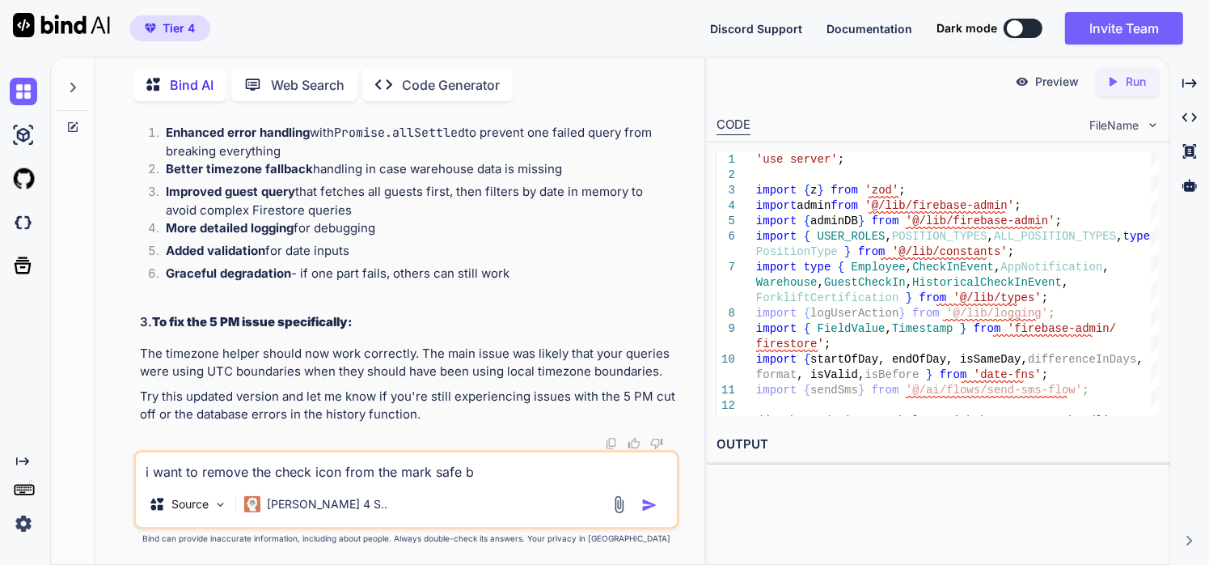
type textarea "i want to remove the check icon from the mark safe bu"
type textarea "x"
type textarea "i want to remove the check icon from the mark safe but"
type textarea "x"
type textarea "i want to remove the check icon from the mark safe butt"
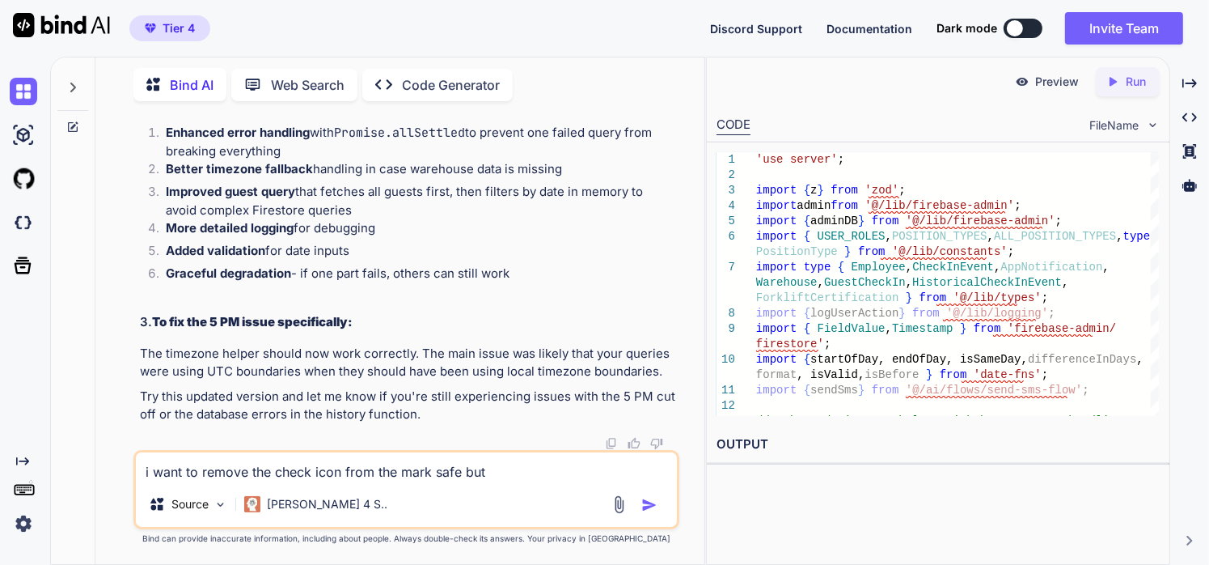
type textarea "x"
type textarea "i want to remove the check icon from the mark safe butto"
type textarea "x"
type textarea "i want to remove the check icon from the mark safe button"
type textarea "x"
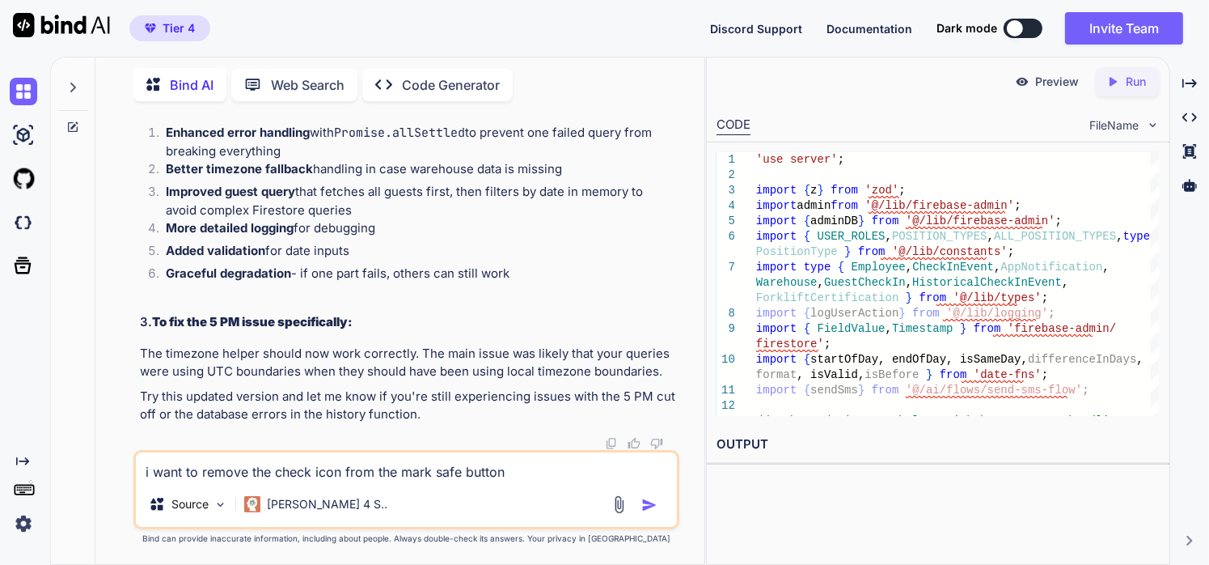
type textarea "i want to remove the check icon from the mark safe button"
type textarea "x"
type textarea "i want to remove the check icon from the mark safe button -"
type textarea "x"
type textarea "i want to remove the check icon from the mark safe button --"
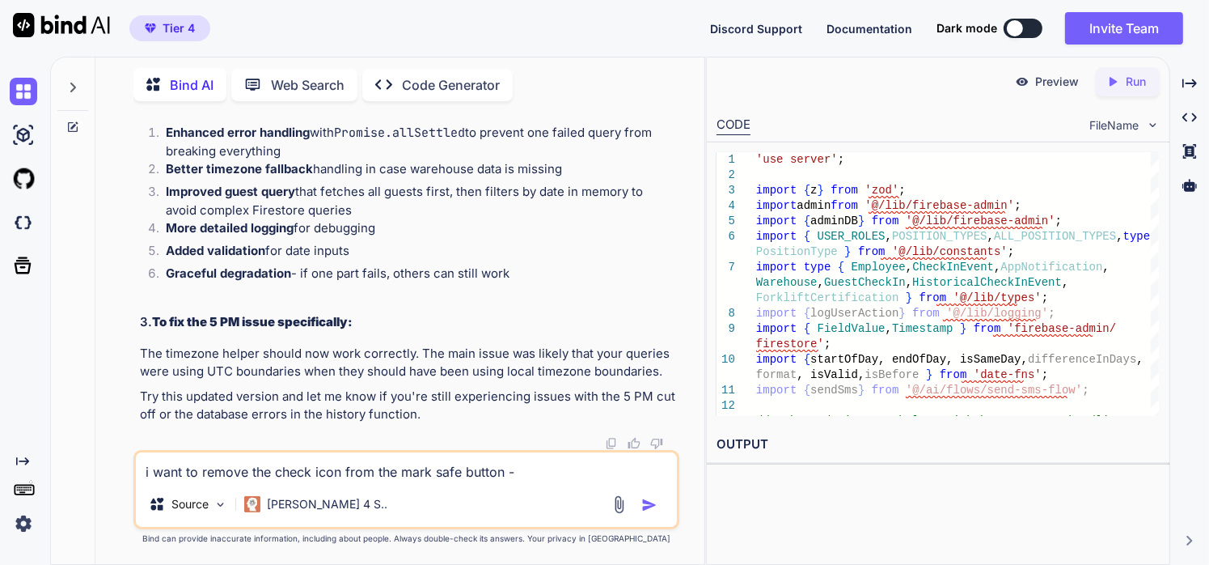
type textarea "x"
type textarea "i want to remove the check icon from the mark safe button ---"
type textarea "x"
type textarea "i want to remove the check icon from the mark safe button ----"
type textarea "x"
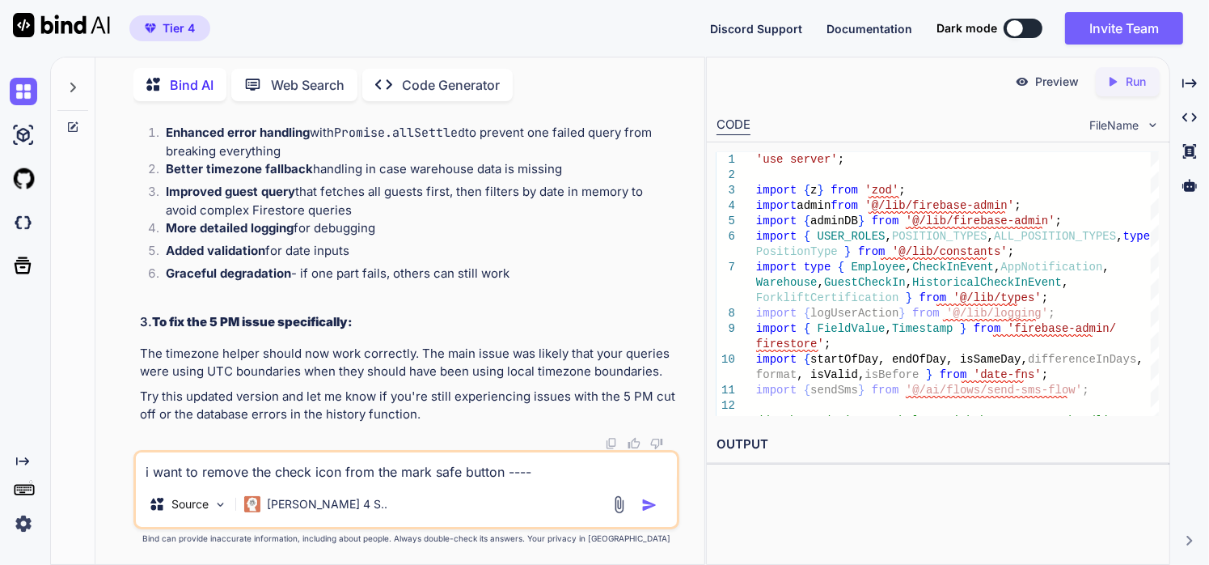
type textarea "i want to remove the check icon from the mark safe button -----"
type textarea "x"
type textarea "i want to remove the check icon from the mark safe button ------"
type textarea "x"
paste textarea ""use client"; import React, { useState, useEffect, useCallback, useMemo } from …"
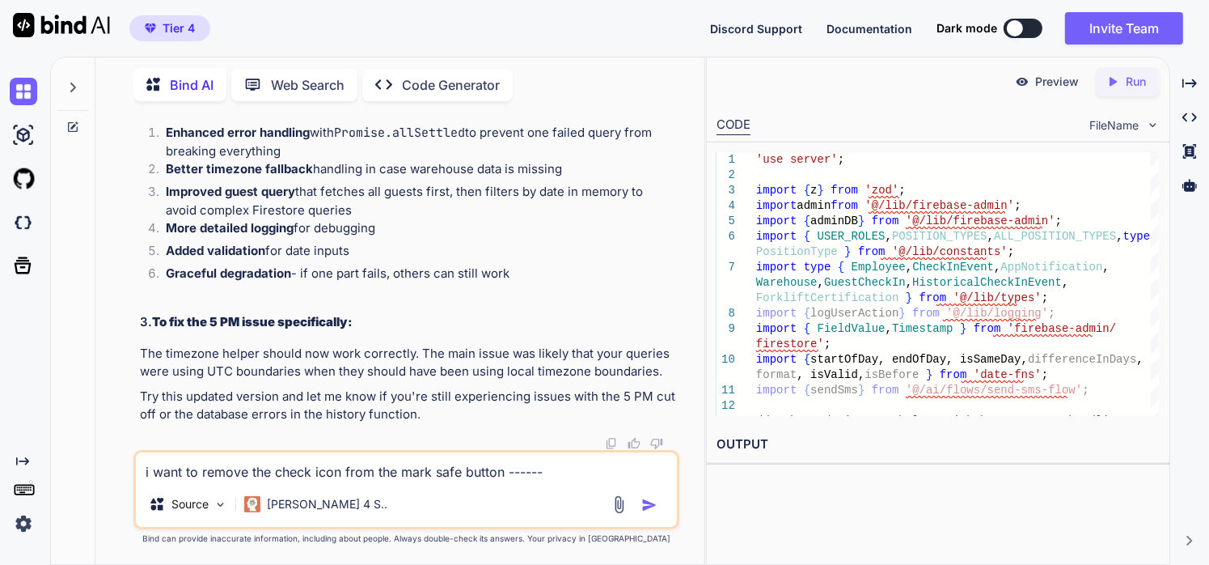
type textarea "i want to remove the check icon from the mark safe button ------"use client"; i…"
type textarea "x"
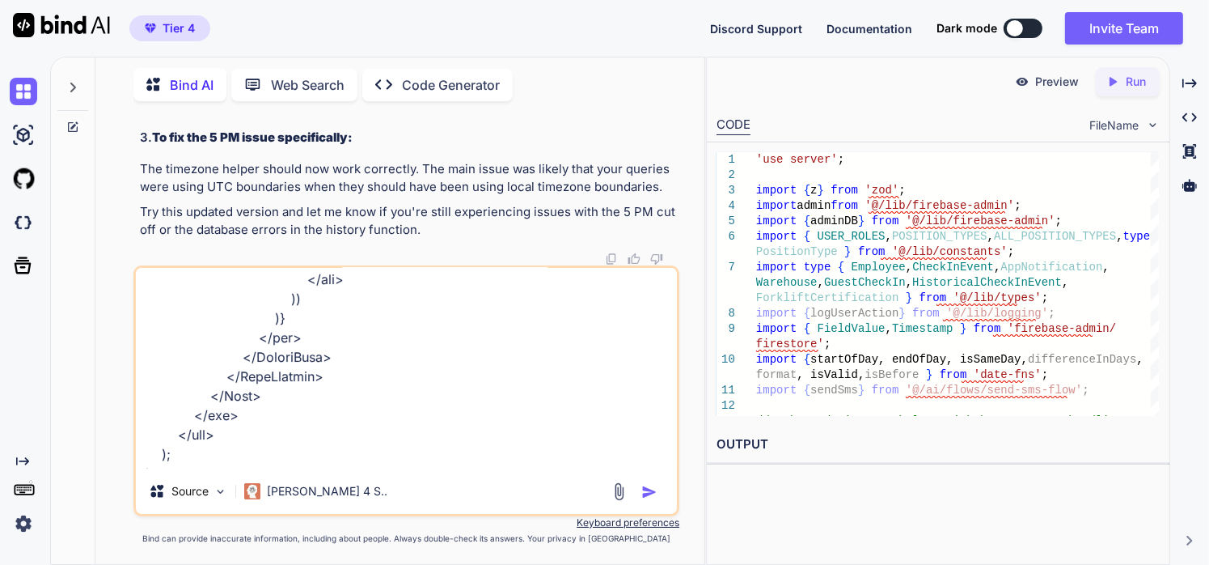
scroll to position [0, 0]
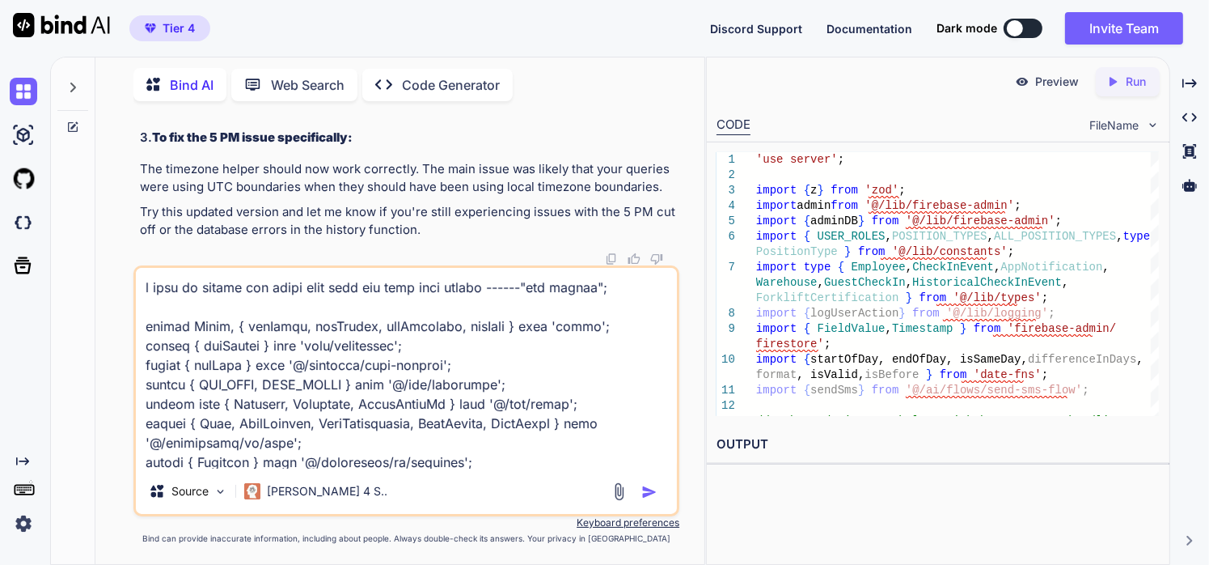
click at [542, 294] on textarea at bounding box center [407, 368] width 542 height 201
type textarea "i want to remove the check icon from the mark safe button ------>"use client"; …"
type textarea "x"
type textarea "i want to remove the check icon from the mark safe button ------>>"use client";…"
type textarea "x"
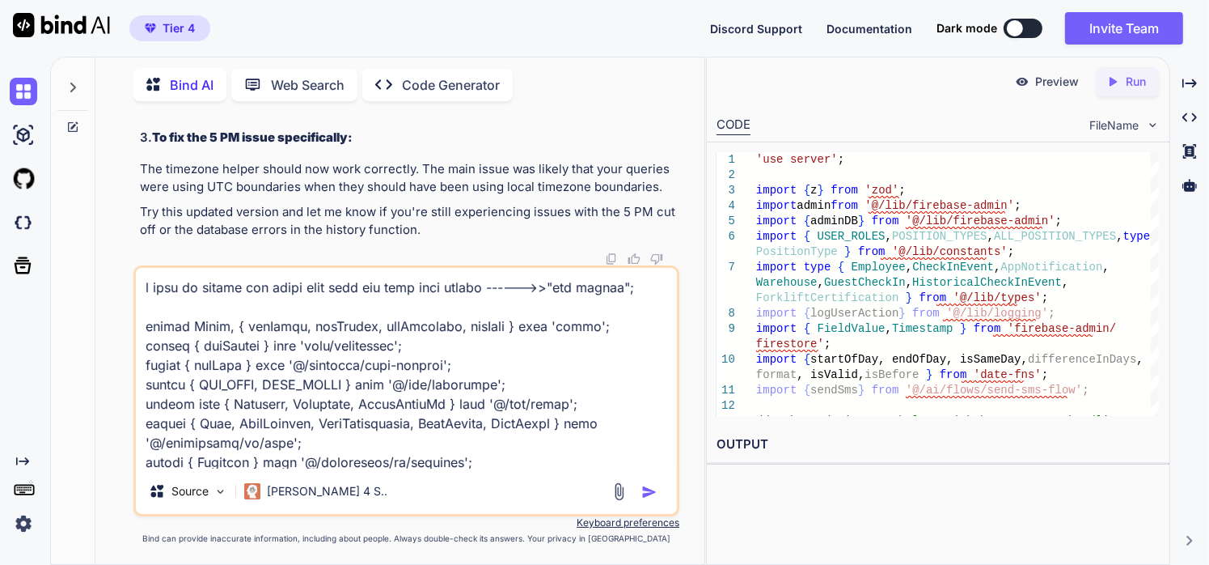
type textarea "i want to remove the check icon from the mark safe button ------>>>"use client"…"
type textarea "x"
type textarea "i want to remove the check icon from the mark safe button ------>>>>"use client…"
type textarea "x"
type textarea "i want to remove the check icon from the mark safe button ------>>>> "use clien…"
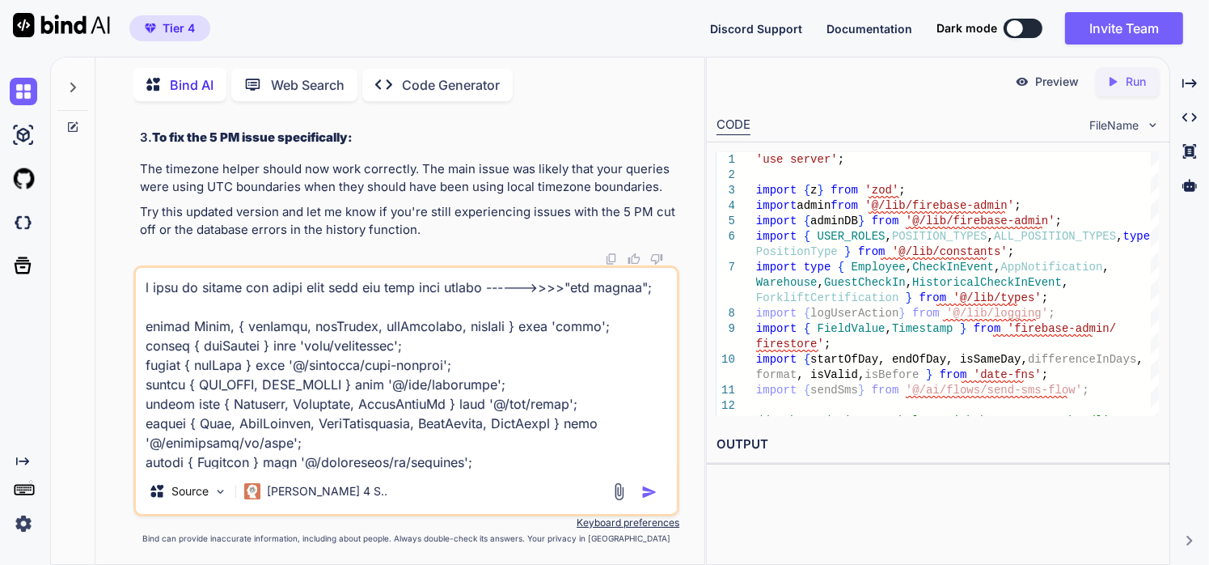
type textarea "x"
type textarea "i want to remove the check icon from the mark safe button ------>>>> "use clien…"
type textarea "x"
type textarea "i want to remove the check icon from the mark safe button ------>>>> "use clien…"
click at [620, 487] on img at bounding box center [619, 491] width 19 height 19
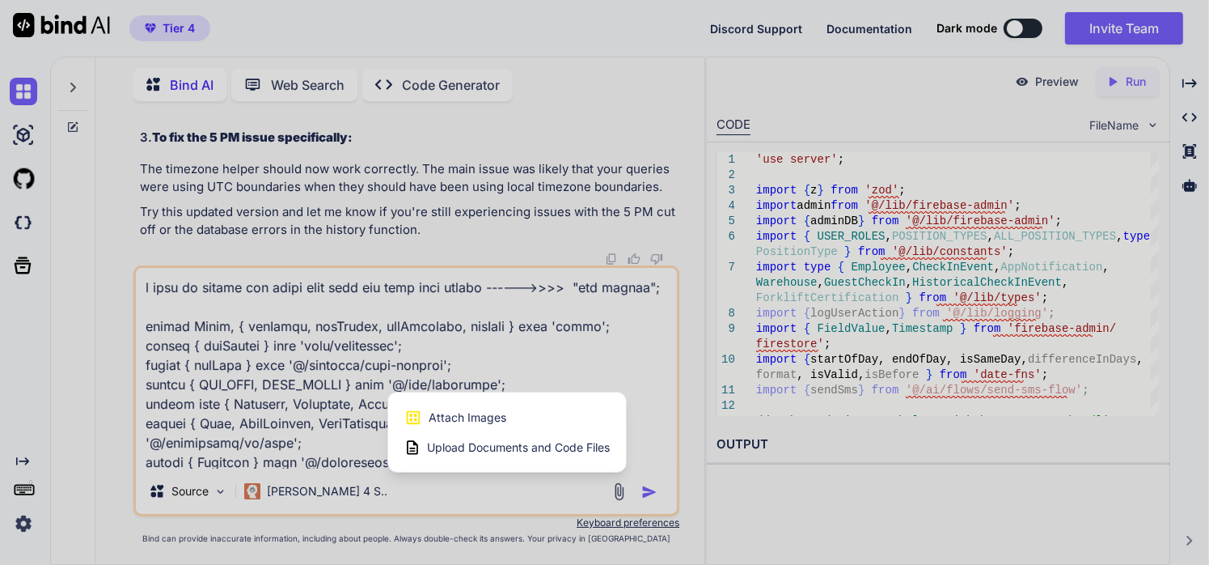
click at [456, 424] on span "Attach Images" at bounding box center [468, 417] width 78 height 16
type textarea "x"
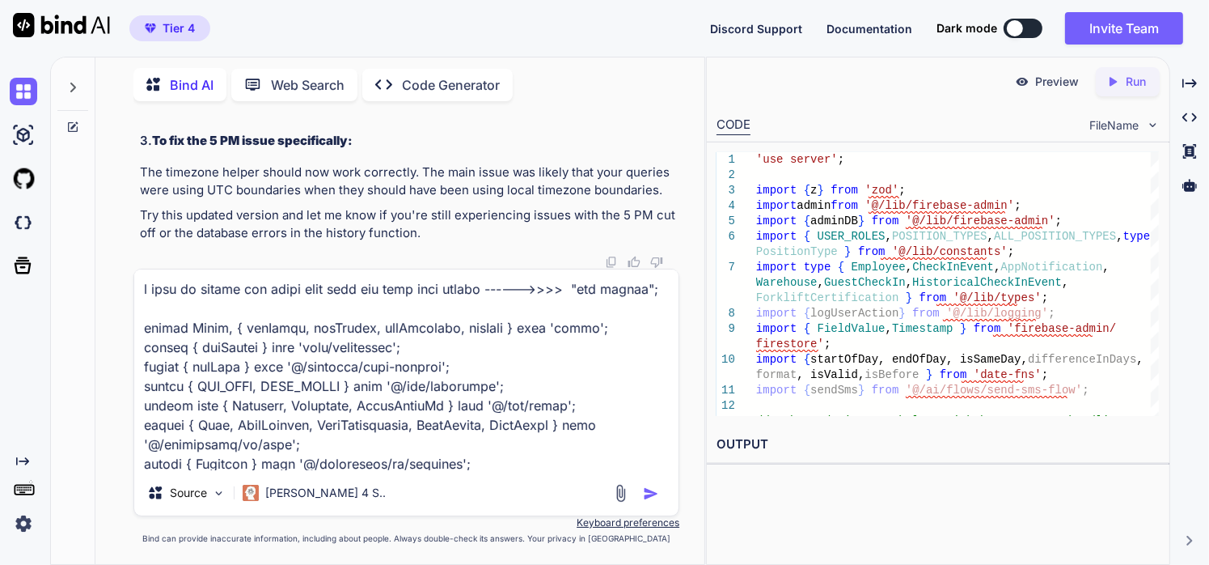
type input "C:\fakepath\Screenshot 2025-10-09 172451.png"
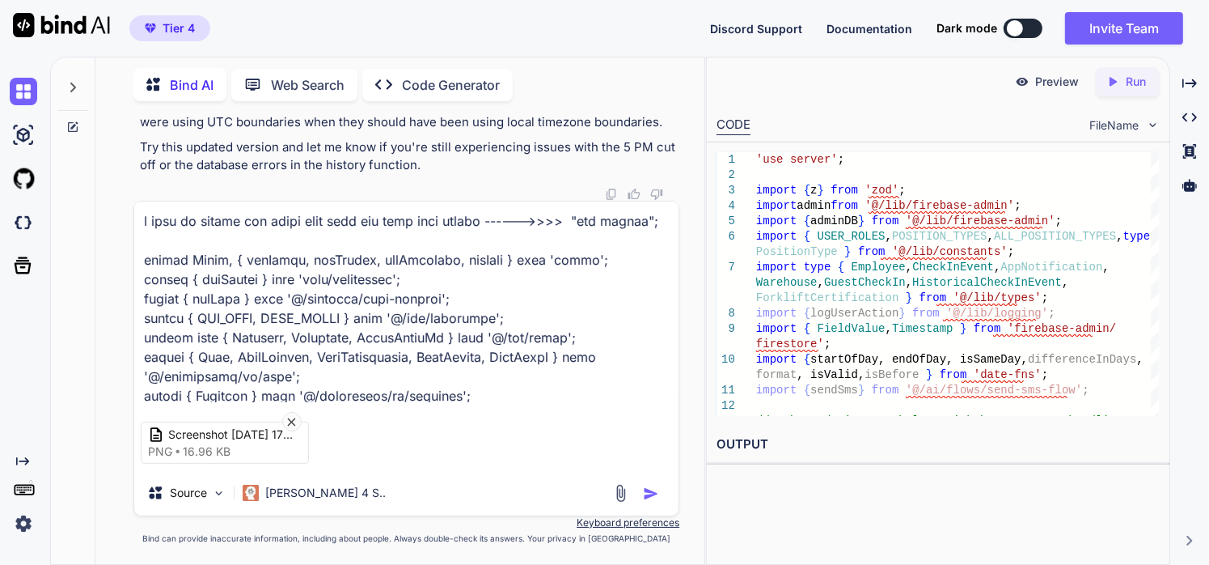
click at [641, 492] on div at bounding box center [638, 493] width 54 height 19
click at [645, 493] on img "button" at bounding box center [651, 493] width 16 height 16
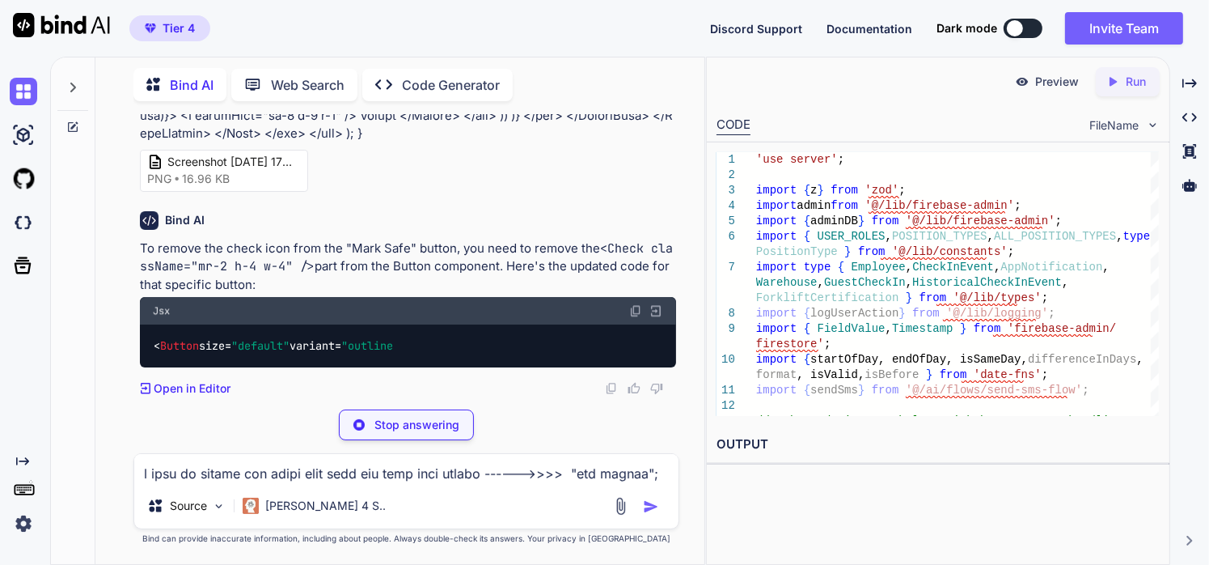
scroll to position [68615, 0]
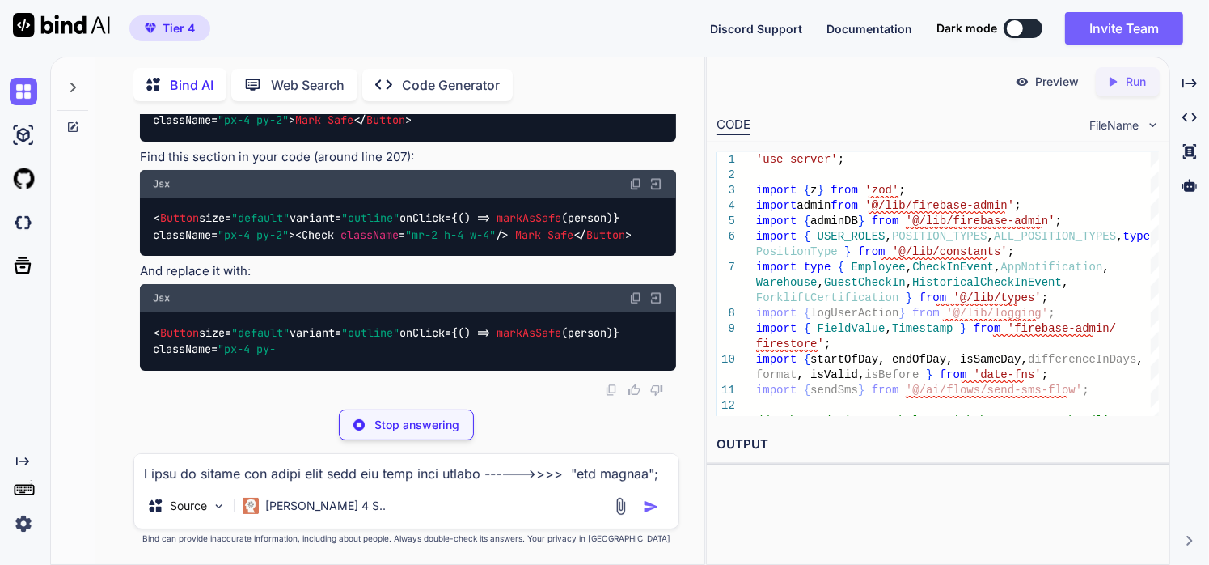
type textarea "x"
type textarea "<Button size="default" variant="outline" onClick={() => markAsSafe(person)} cla…"
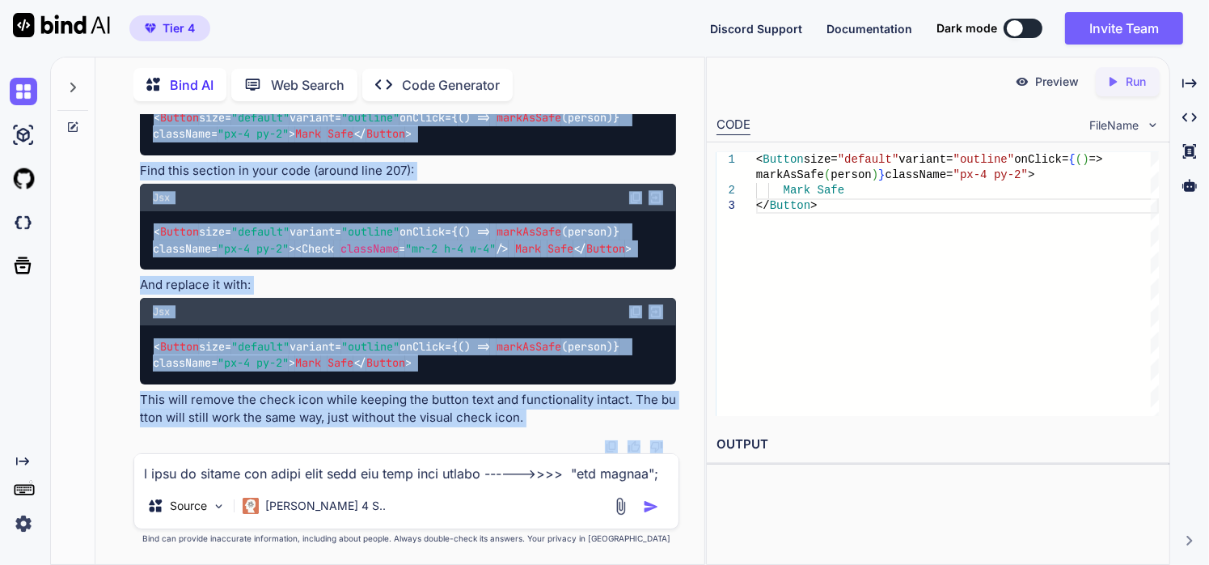
scroll to position [68909, 0]
drag, startPoint x: 136, startPoint y: 281, endPoint x: 530, endPoint y: 417, distance: 416.4
click at [530, 417] on div "You Bind AI Looking at your code, the issue is that you're still passing Firest…" at bounding box center [409, 283] width 544 height 339
copy div "To remove the check icon from the "Mark Safe" button, you need to remove the <C…"
